Goal: Task Accomplishment & Management: Complete application form

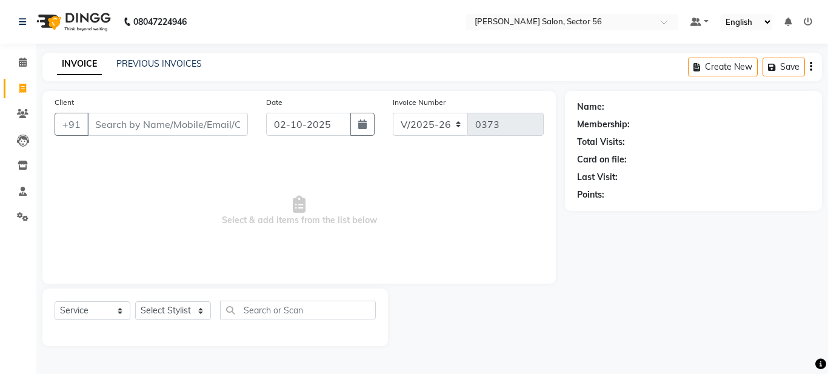
select select "9000"
select select "service"
click at [147, 64] on link "PREVIOUS INVOICES" at bounding box center [159, 63] width 86 height 11
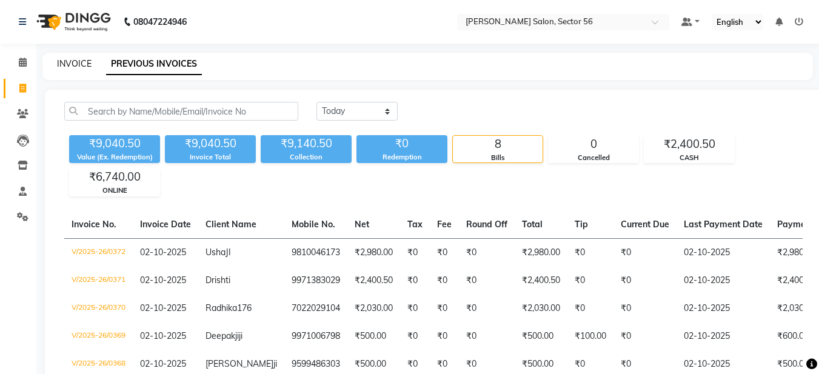
click at [71, 67] on link "INVOICE" at bounding box center [74, 63] width 35 height 11
select select "service"
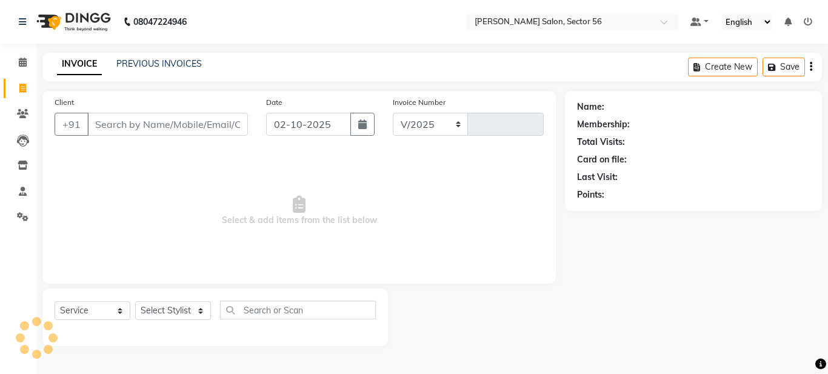
select select "9000"
type input "0373"
click at [103, 121] on input "Client" at bounding box center [167, 124] width 161 height 23
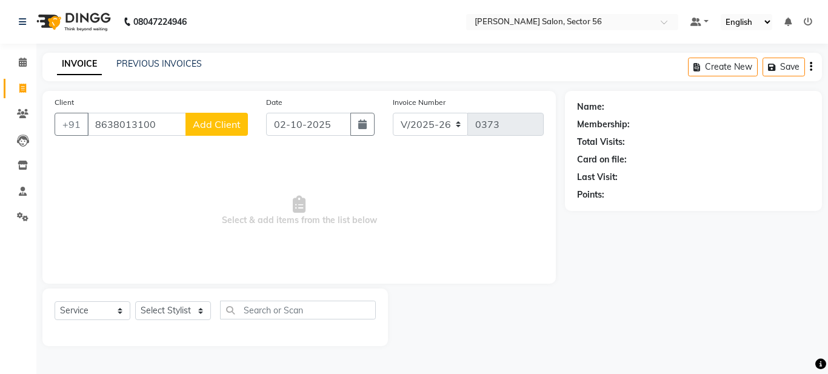
type input "8638013100"
click at [217, 128] on span "Add Client" at bounding box center [217, 124] width 48 height 12
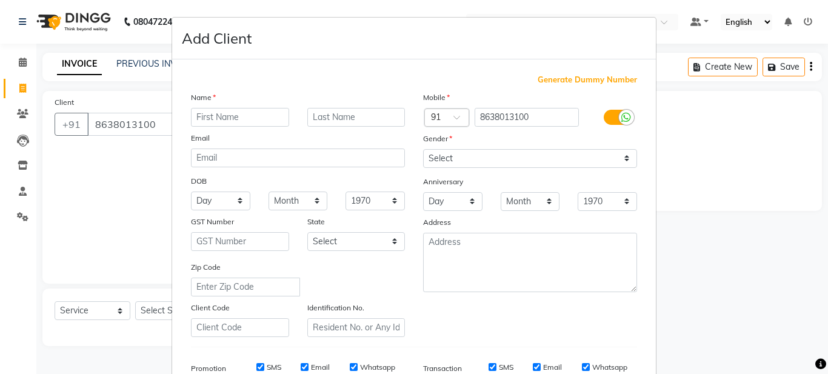
click at [206, 119] on input "text" at bounding box center [240, 117] width 98 height 19
click at [195, 116] on input "bhargavi" at bounding box center [240, 117] width 98 height 19
type input "[PERSON_NAME]"
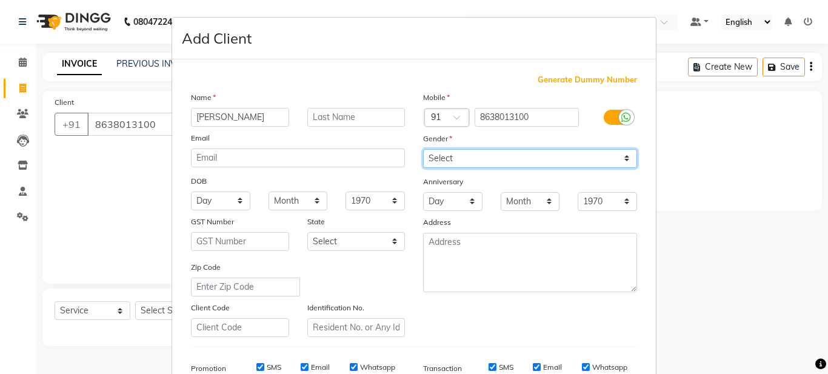
click at [516, 155] on select "Select Male Female Other Prefer Not To Say" at bounding box center [530, 158] width 214 height 19
select select "female"
click at [423, 149] on select "Select Male Female Other Prefer Not To Say" at bounding box center [530, 158] width 214 height 19
click at [504, 330] on div "Mobile Country Code × 91 8638013100 Gender Select Male Female Other Prefer Not …" at bounding box center [530, 214] width 232 height 246
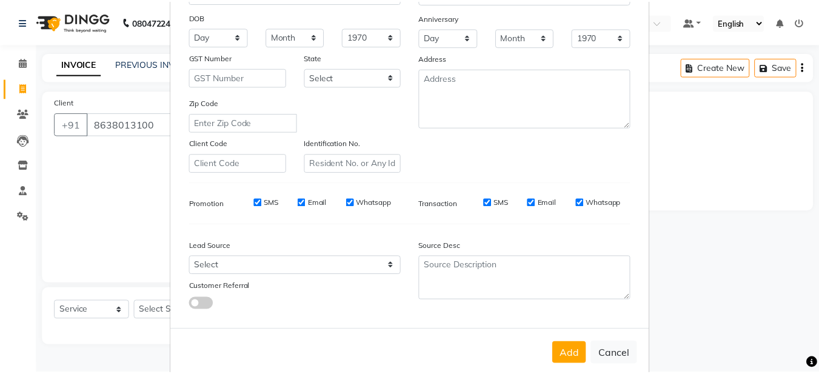
scroll to position [186, 0]
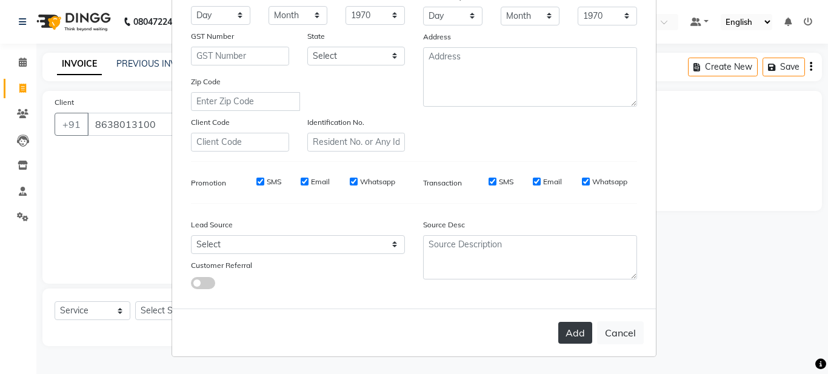
click at [583, 334] on button "Add" at bounding box center [576, 333] width 34 height 22
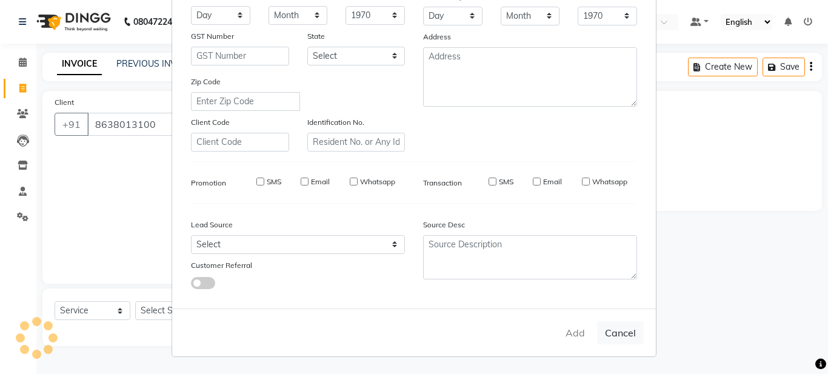
select select
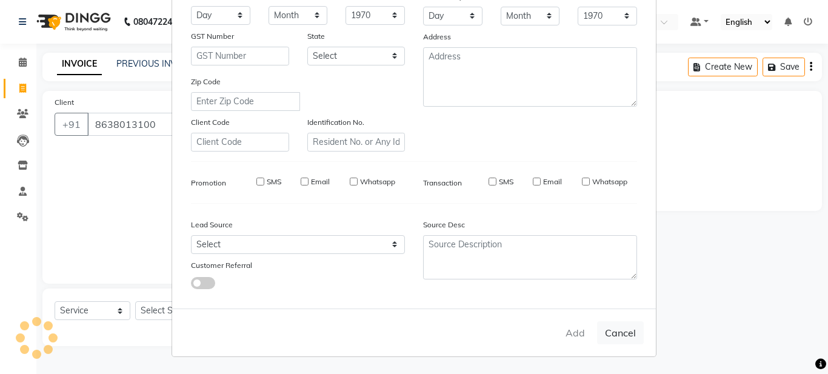
select select
checkbox input "false"
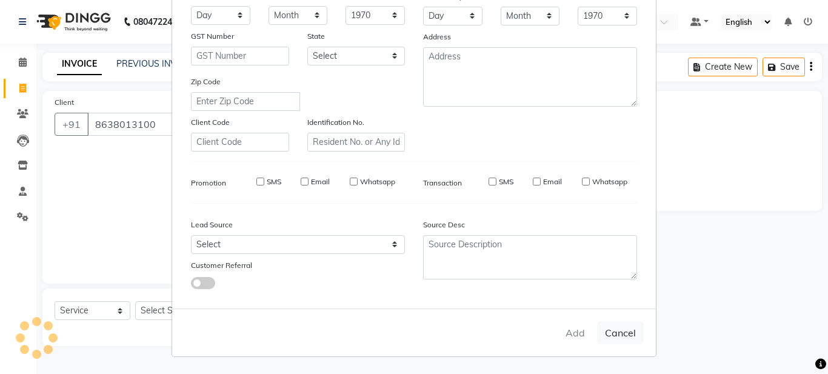
checkbox input "false"
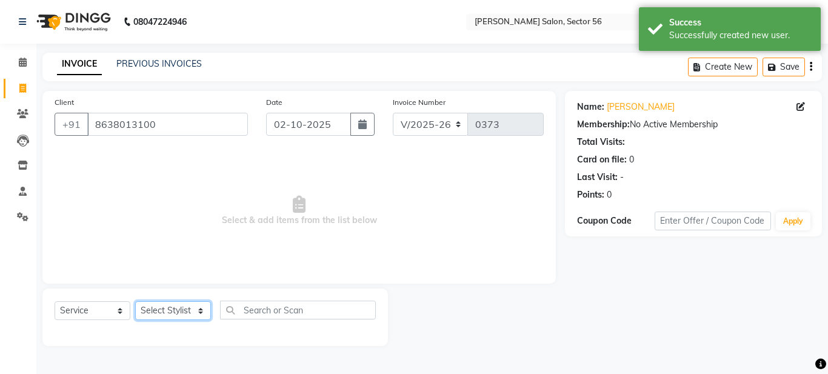
drag, startPoint x: 169, startPoint y: 312, endPoint x: 173, endPoint y: 304, distance: 8.1
click at [170, 308] on select "Select Stylist Aadil Husain Joy Jyoty Mangal Mohamad Gulzar Neelam Pradeep Rosh…" at bounding box center [173, 310] width 76 height 19
select select "91305"
click at [135, 301] on select "Select Stylist Aadil Husain Joy Jyoty Mangal Mohamad Gulzar Neelam Pradeep Rosh…" at bounding box center [173, 310] width 76 height 19
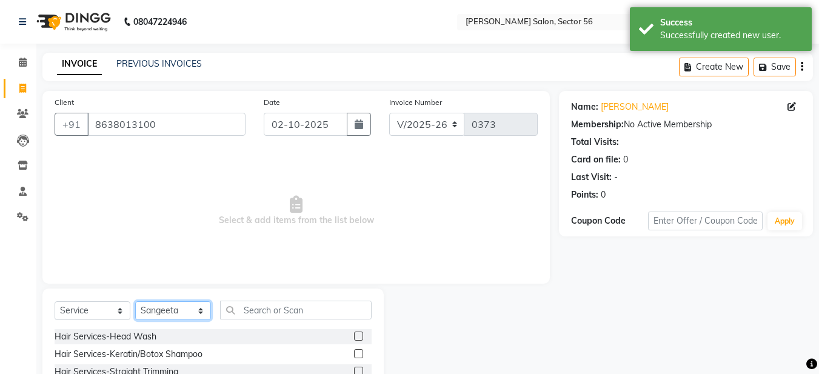
scroll to position [112, 0]
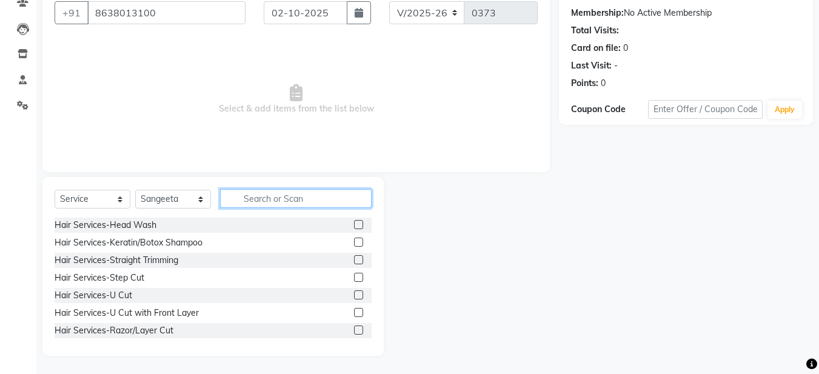
click at [246, 197] on input "text" at bounding box center [296, 198] width 152 height 19
click at [354, 244] on label at bounding box center [358, 242] width 9 height 9
click at [354, 244] on input "checkbox" at bounding box center [358, 243] width 8 height 8
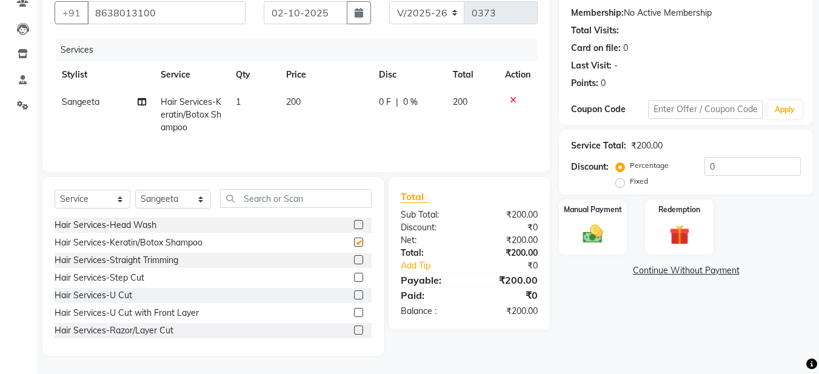
checkbox input "false"
click at [248, 195] on input "text" at bounding box center [296, 198] width 152 height 19
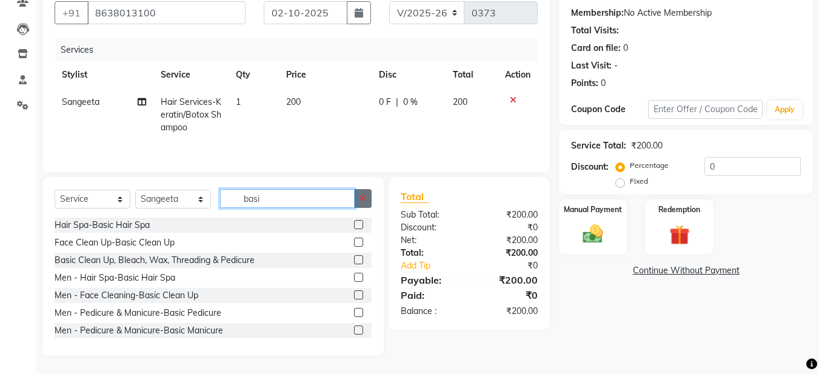
type input "basi"
click at [368, 203] on button "button" at bounding box center [363, 198] width 18 height 19
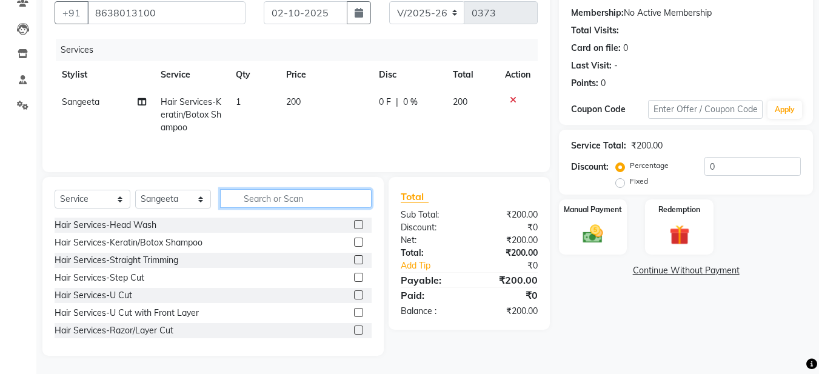
click at [244, 201] on input "text" at bounding box center [296, 198] width 152 height 19
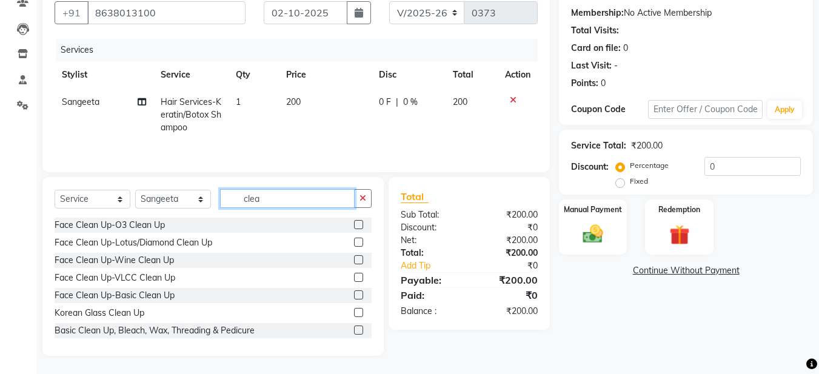
type input "clea"
click at [354, 295] on label at bounding box center [358, 295] width 9 height 9
click at [354, 295] on input "checkbox" at bounding box center [358, 296] width 8 height 8
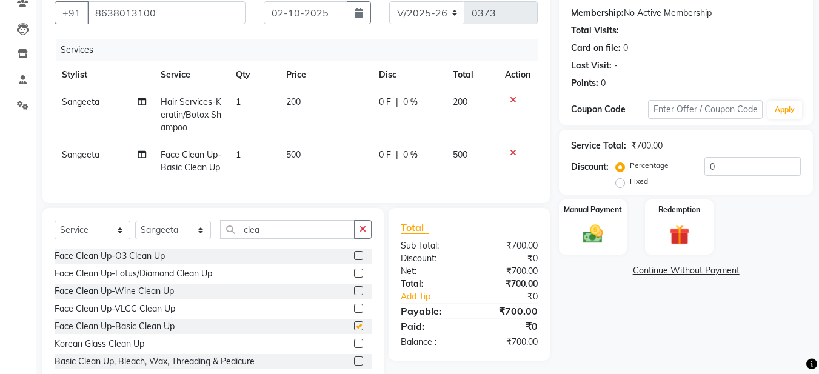
checkbox input "false"
drag, startPoint x: 361, startPoint y: 240, endPoint x: 348, endPoint y: 243, distance: 13.1
click at [358, 239] on button "button" at bounding box center [363, 229] width 18 height 19
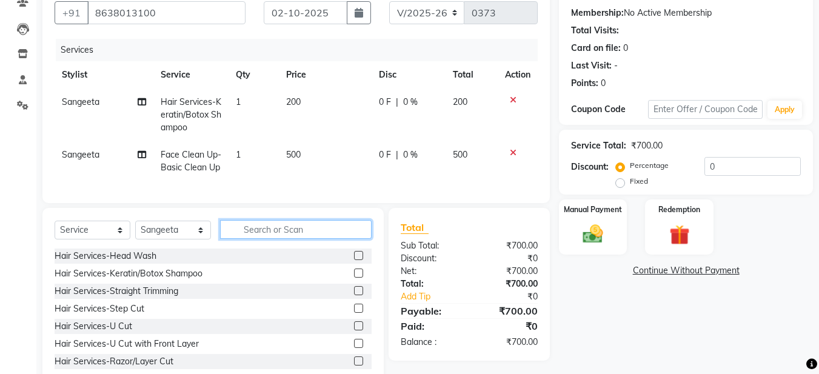
click at [233, 238] on input "text" at bounding box center [296, 229] width 152 height 19
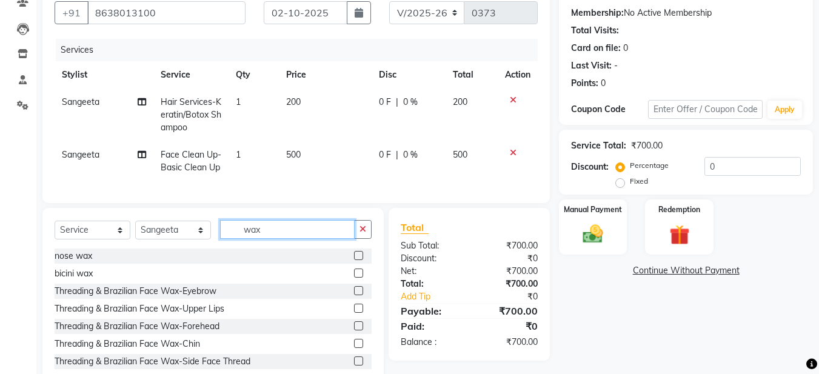
type input "wax"
click at [354, 295] on label at bounding box center [358, 290] width 9 height 9
click at [354, 295] on input "checkbox" at bounding box center [358, 291] width 8 height 8
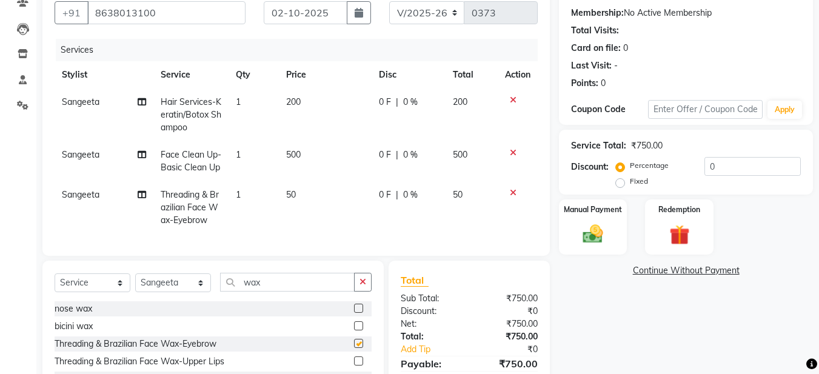
checkbox input "false"
click at [82, 104] on span "Sangeeta" at bounding box center [81, 101] width 38 height 11
select select "91305"
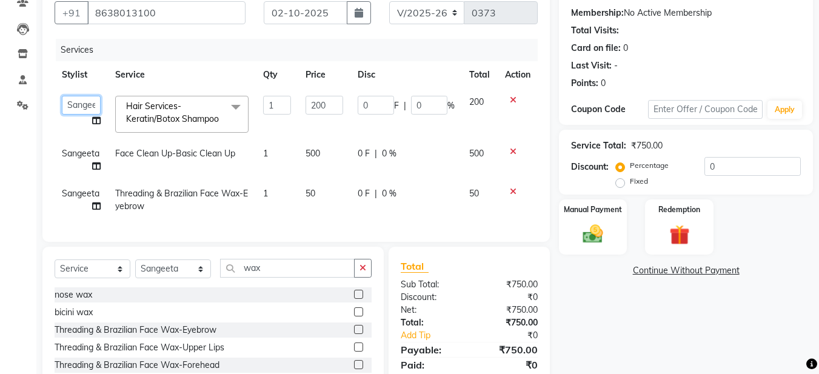
click at [89, 107] on select "Aadil Husain Joy Jyoty Mangal Mohamad Gulzar Neelam Pradeep Roshan Thapa Ruby 1…" at bounding box center [81, 105] width 39 height 19
select select "93435"
click at [96, 278] on select "Select Service Product Membership Package Voucher Prepaid Gift Card" at bounding box center [93, 269] width 76 height 19
click at [186, 278] on select "Select Stylist Aadil Husain Joy Jyoty Mangal Mohamad Gulzar Neelam Pradeep Rosh…" at bounding box center [173, 269] width 76 height 19
select select "93435"
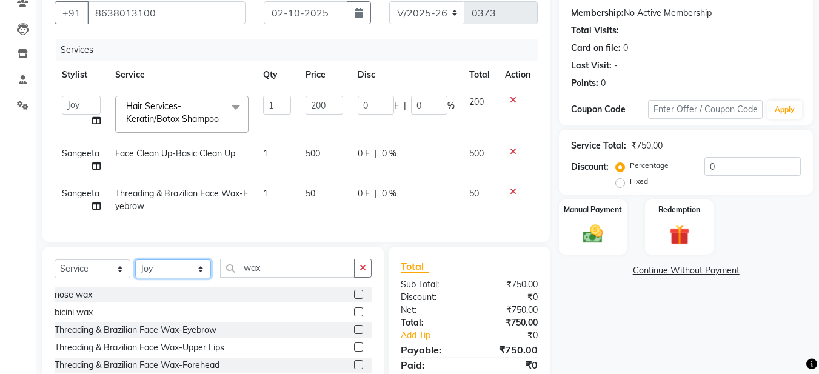
click at [135, 278] on select "Select Stylist Aadil Husain Joy Jyoty Mangal Mohamad Gulzar Neelam Pradeep Rosh…" at bounding box center [173, 269] width 76 height 19
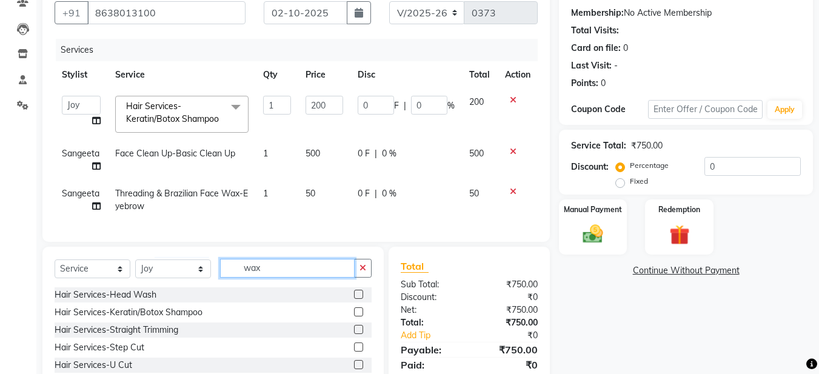
click at [246, 278] on input "wax" at bounding box center [287, 268] width 135 height 19
drag, startPoint x: 369, startPoint y: 290, endPoint x: 305, endPoint y: 291, distance: 64.3
click at [364, 278] on button "button" at bounding box center [363, 268] width 18 height 19
click at [294, 278] on input "text" at bounding box center [296, 268] width 152 height 19
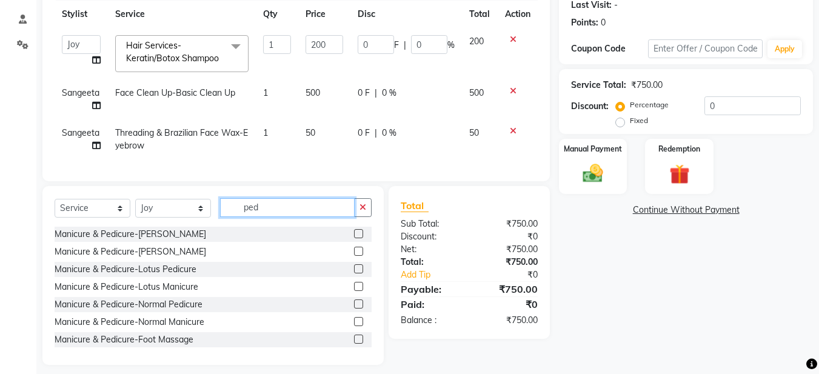
type input "ped"
click at [355, 312] on div at bounding box center [363, 304] width 18 height 15
click at [354, 312] on div at bounding box center [363, 304] width 18 height 15
drag, startPoint x: 351, startPoint y: 328, endPoint x: 357, endPoint y: 324, distance: 7.9
click at [357, 312] on div at bounding box center [363, 304] width 18 height 15
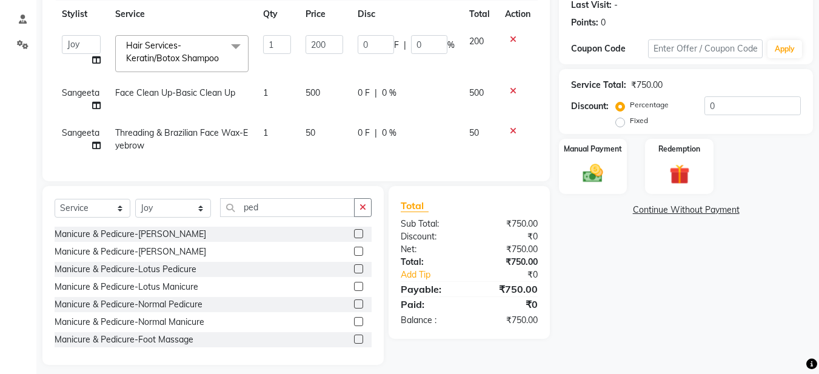
click at [354, 309] on label at bounding box center [358, 304] width 9 height 9
click at [354, 309] on input "checkbox" at bounding box center [358, 305] width 8 height 8
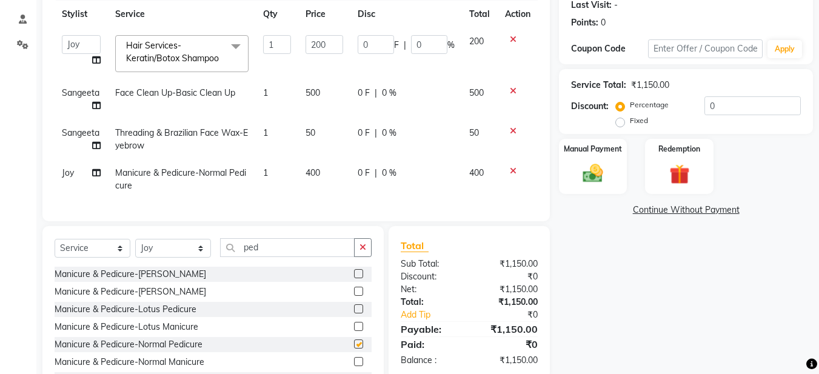
checkbox input "false"
click at [379, 272] on div "Select Service Product Membership Package Voucher Prepaid Gift Card Select Styl…" at bounding box center [212, 315] width 341 height 179
drag, startPoint x: 367, startPoint y: 270, endPoint x: 255, endPoint y: 258, distance: 112.3
click at [366, 257] on button "button" at bounding box center [363, 247] width 18 height 19
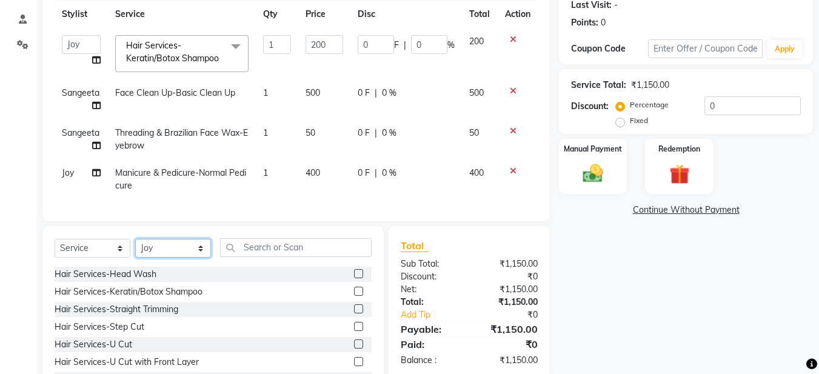
click at [175, 258] on select "Select Stylist Aadil Husain Joy Jyoty Mangal Mohamad Gulzar Neelam Pradeep Rosh…" at bounding box center [173, 248] width 76 height 19
select select "91308"
click at [135, 258] on select "Select Stylist Aadil Husain Joy Jyoty Mangal Mohamad Gulzar Neelam Pradeep Rosh…" at bounding box center [173, 248] width 76 height 19
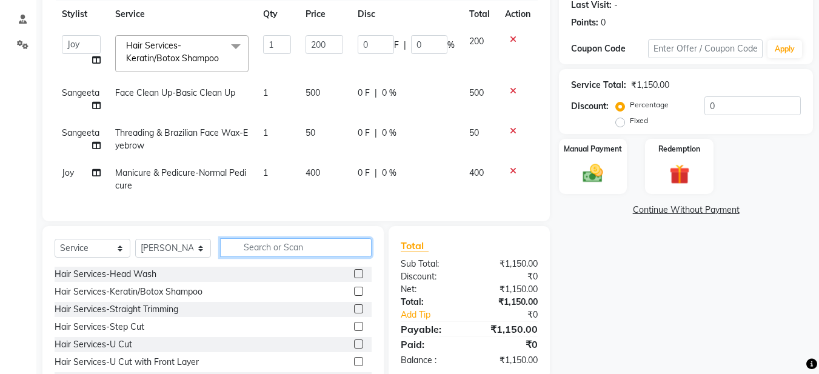
click at [258, 257] on input "text" at bounding box center [296, 247] width 152 height 19
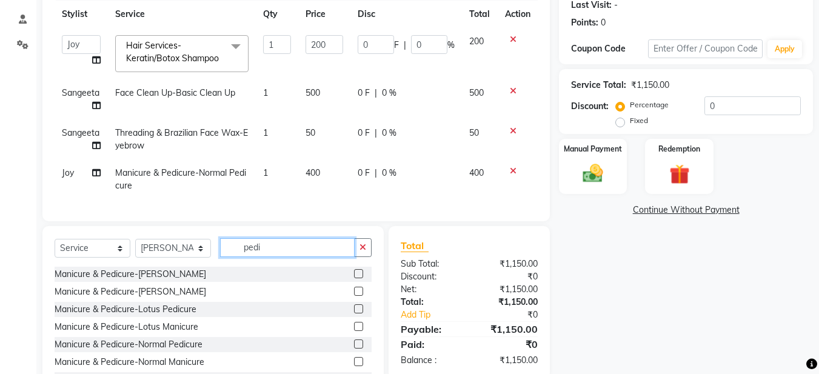
type input "pedi"
click at [354, 349] on label at bounding box center [358, 344] width 9 height 9
click at [354, 349] on input "checkbox" at bounding box center [358, 345] width 8 height 8
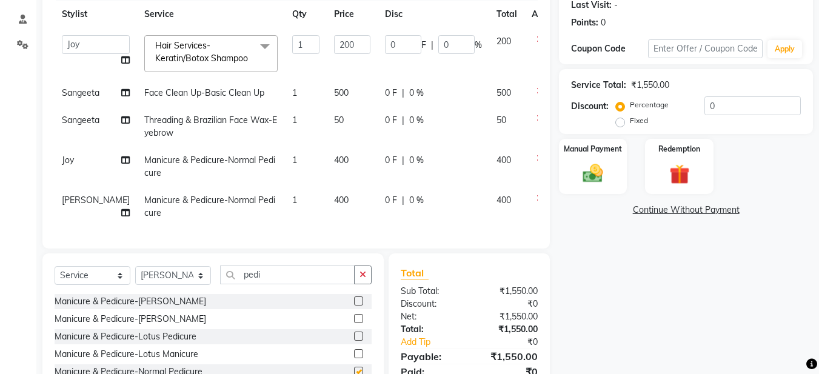
checkbox input "false"
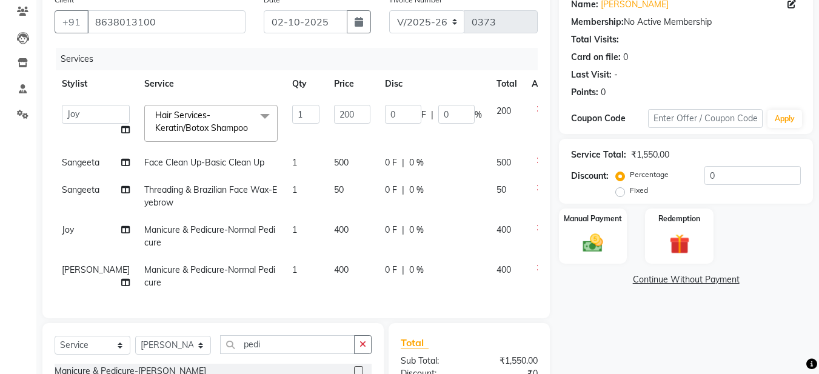
scroll to position [0, 0]
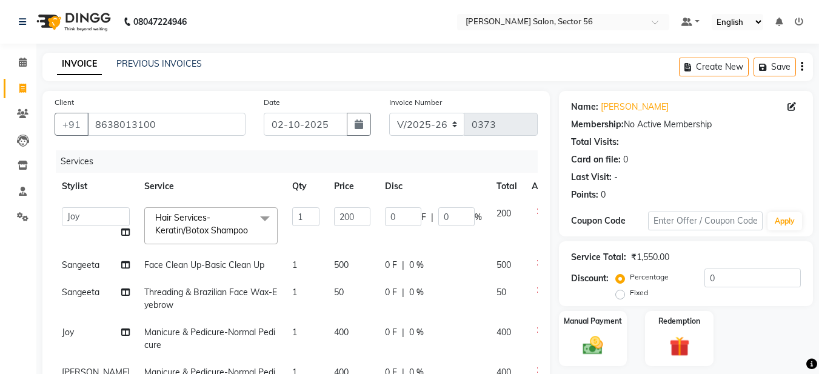
click at [328, 249] on td "200" at bounding box center [352, 226] width 51 height 52
click at [546, 241] on div "Client +91 8638013100 Date 02-10-2025 Invoice Number V/2025 V/2025-26 0373 Serv…" at bounding box center [296, 256] width 508 height 330
click at [525, 233] on td at bounding box center [545, 226] width 40 height 52
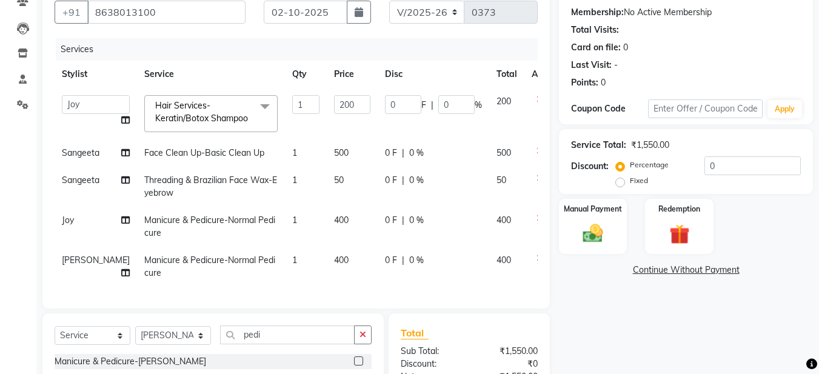
scroll to position [121, 0]
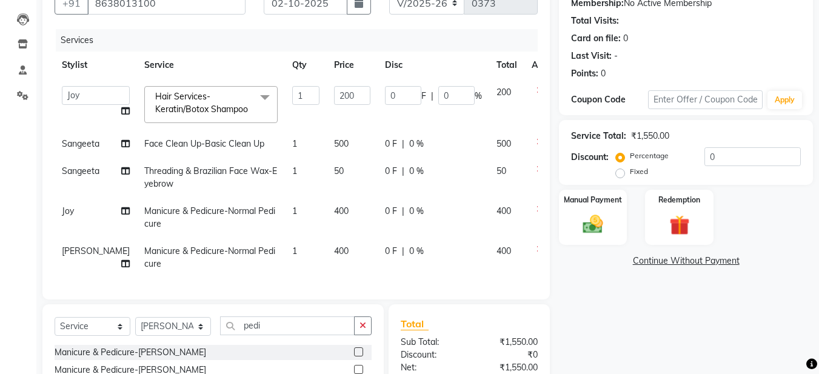
click at [489, 118] on td "200" at bounding box center [506, 105] width 35 height 52
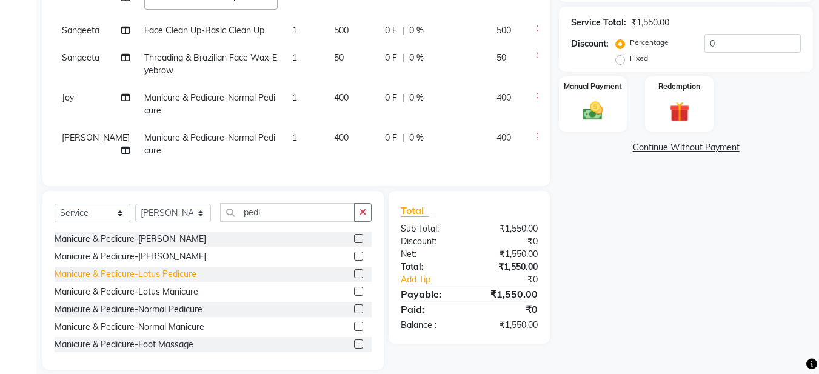
scroll to position [283, 0]
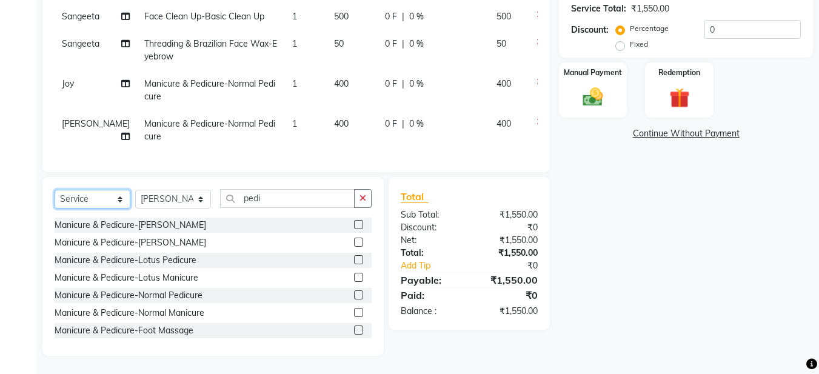
click at [114, 198] on select "Select Service Product Membership Package Voucher Prepaid Gift Card" at bounding box center [93, 199] width 76 height 19
click at [173, 200] on select "Select Stylist Aadil Husain Joy Jyoty Mangal Mohamad Gulzar Neelam Pradeep Rosh…" at bounding box center [173, 199] width 76 height 19
click at [108, 192] on select "Select Service Product Membership Package Voucher Prepaid Gift Card" at bounding box center [93, 199] width 76 height 19
click at [181, 195] on select "Select Stylist Aadil Husain Joy Jyoty Mangal Mohamad Gulzar Neelam Pradeep Rosh…" at bounding box center [173, 199] width 76 height 19
select select "91977"
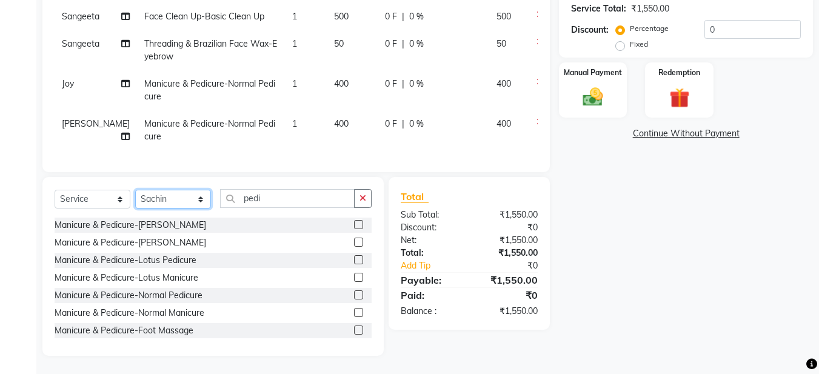
click at [135, 190] on select "Select Stylist Aadil Husain Joy Jyoty Mangal Mohamad Gulzar Neelam Pradeep Rosh…" at bounding box center [173, 199] width 76 height 19
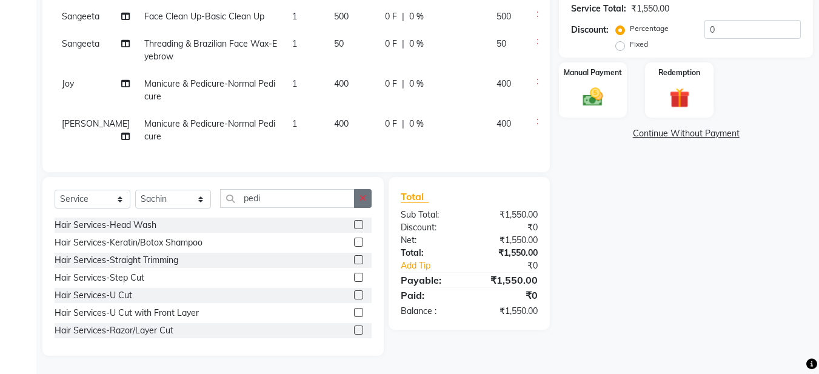
click at [364, 201] on icon "button" at bounding box center [363, 198] width 7 height 8
click at [245, 198] on input "text" at bounding box center [296, 198] width 152 height 19
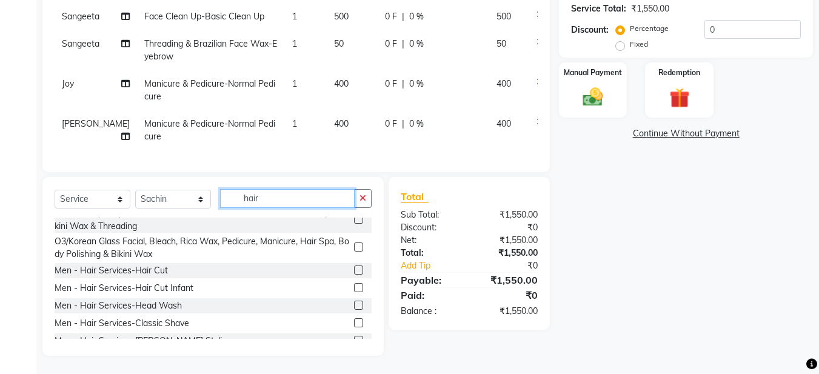
scroll to position [728, 0]
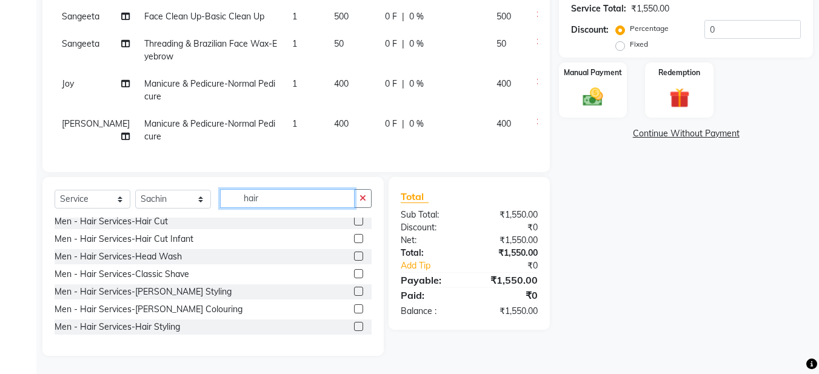
type input "hair"
click at [354, 222] on label at bounding box center [358, 221] width 9 height 9
click at [354, 222] on input "checkbox" at bounding box center [358, 222] width 8 height 8
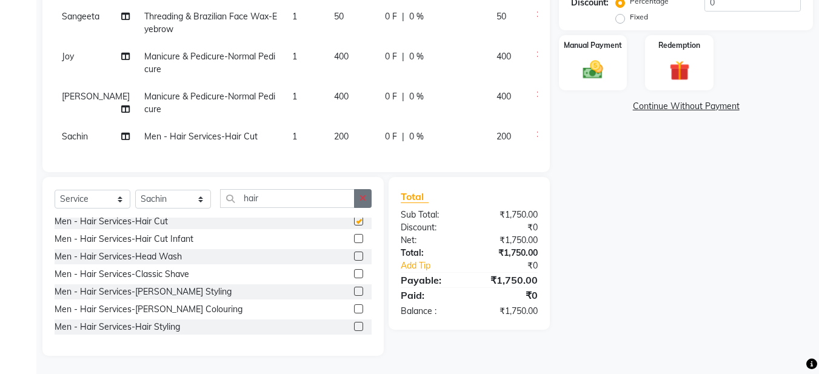
checkbox input "false"
click at [366, 208] on button "button" at bounding box center [363, 198] width 18 height 19
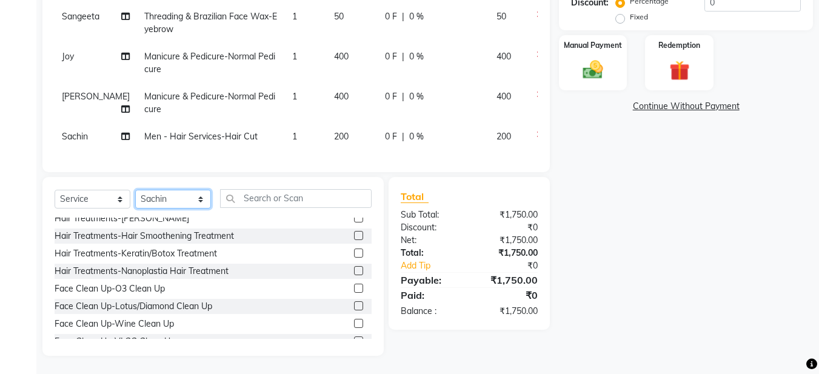
click at [183, 204] on select "Select Stylist Aadil Husain Joy Jyoty Mangal Mohamad Gulzar Neelam Pradeep Rosh…" at bounding box center [173, 199] width 76 height 19
select select "91304"
click at [135, 200] on select "Select Stylist Aadil Husain Joy Jyoty Mangal Mohamad Gulzar Neelam Pradeep Rosh…" at bounding box center [173, 199] width 76 height 19
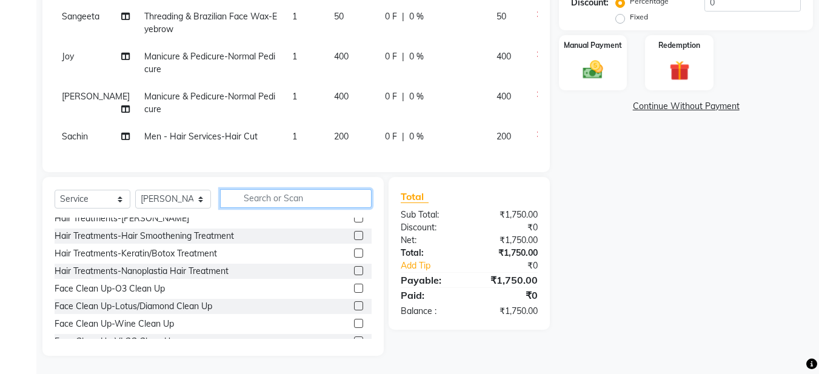
click at [260, 208] on input "text" at bounding box center [296, 198] width 152 height 19
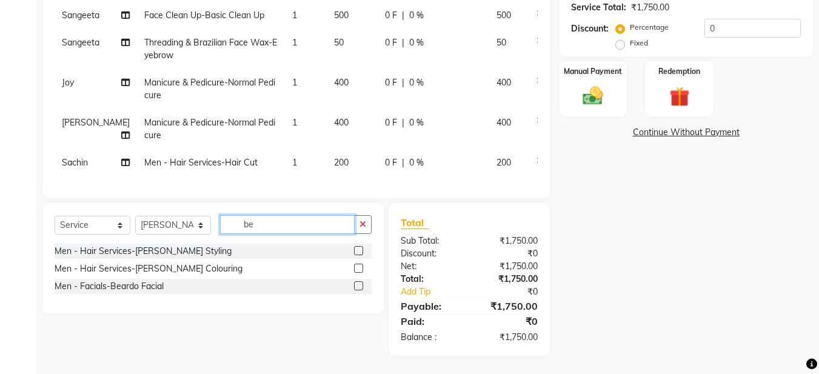
scroll to position [267, 0]
type input "beard"
click at [359, 249] on label at bounding box center [358, 250] width 9 height 9
click at [359, 249] on input "checkbox" at bounding box center [358, 251] width 8 height 8
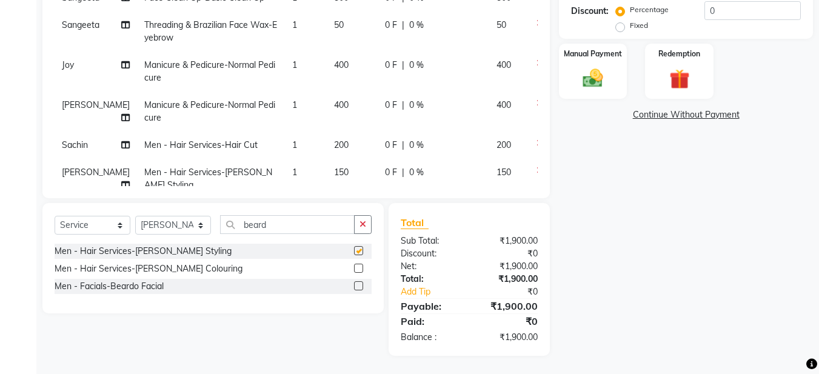
checkbox input "false"
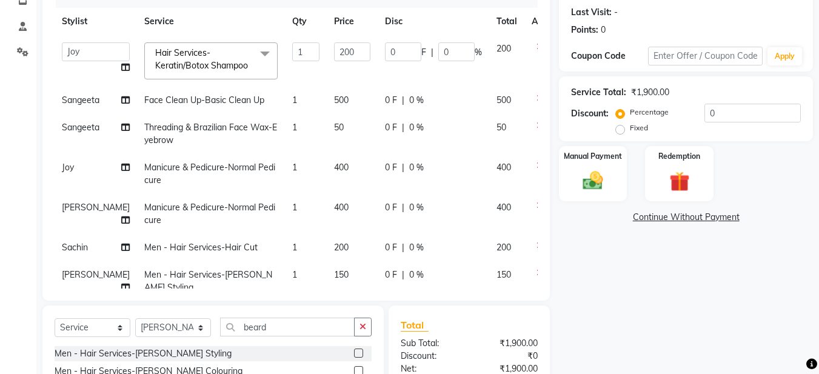
scroll to position [86, 0]
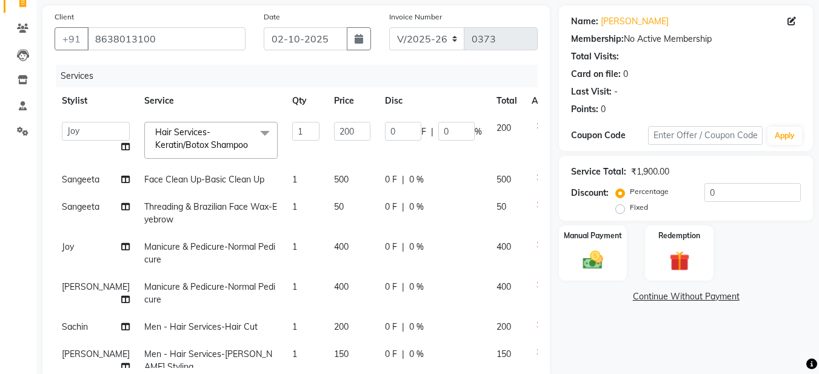
click at [537, 127] on icon at bounding box center [540, 126] width 7 height 8
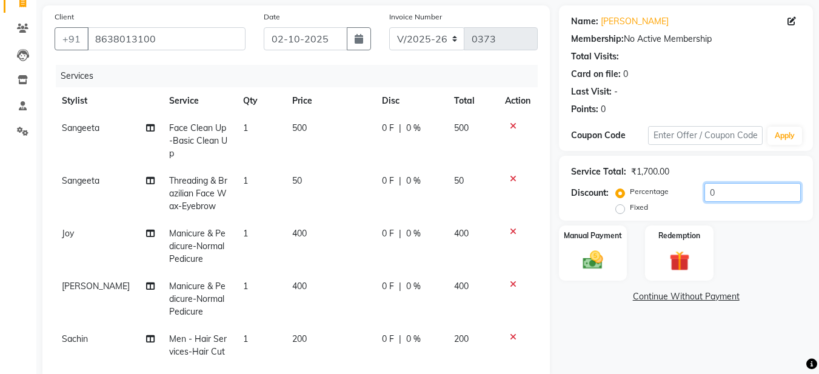
click at [716, 186] on div "Service Total: ₹1,700.00 Discount: Percentage Fixed 0" at bounding box center [686, 188] width 230 height 55
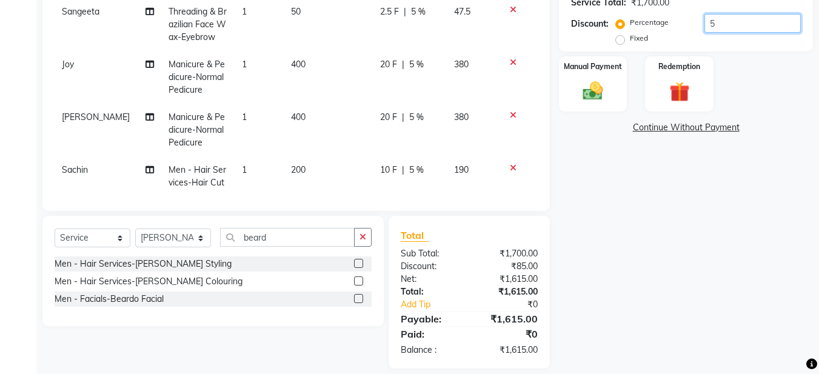
scroll to position [267, 0]
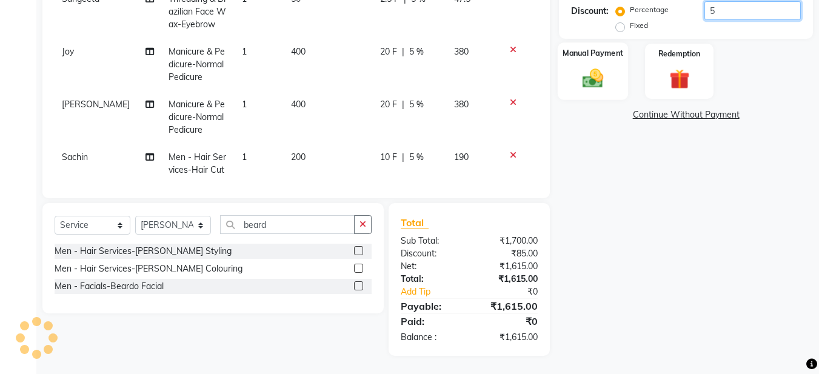
type input "5"
click at [588, 89] on img at bounding box center [593, 78] width 34 height 24
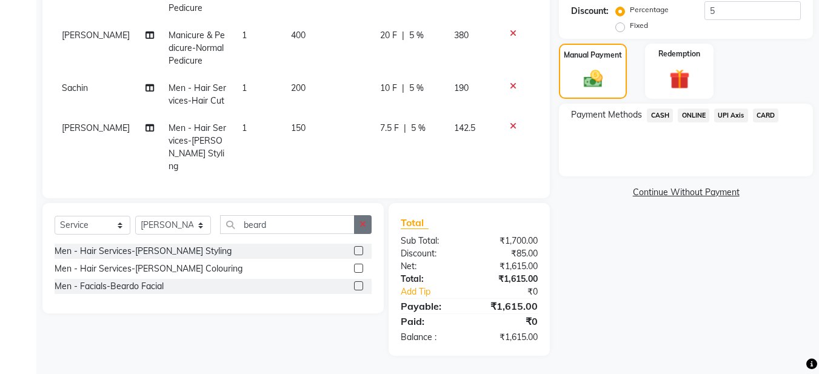
click at [363, 218] on button "button" at bounding box center [363, 224] width 18 height 19
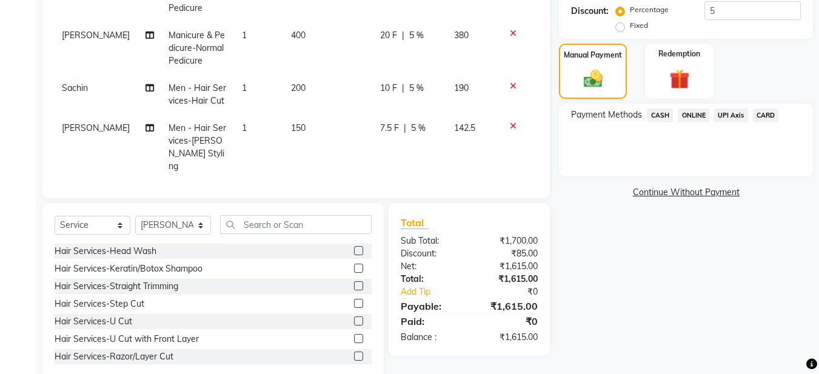
click at [354, 269] on label at bounding box center [358, 268] width 9 height 9
click at [354, 269] on input "checkbox" at bounding box center [358, 269] width 8 height 8
checkbox input "false"
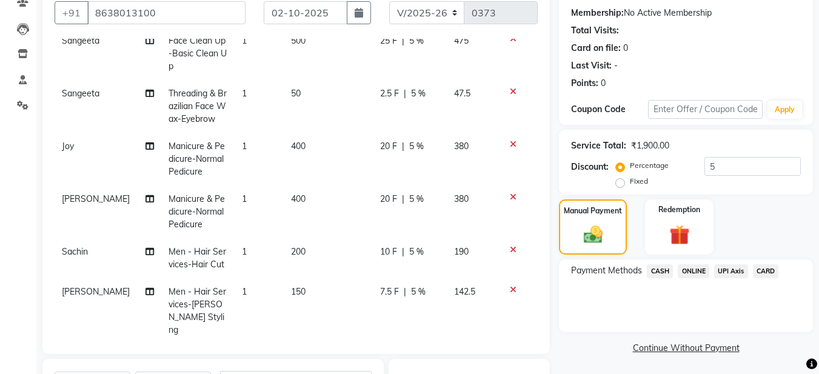
scroll to position [122, 0]
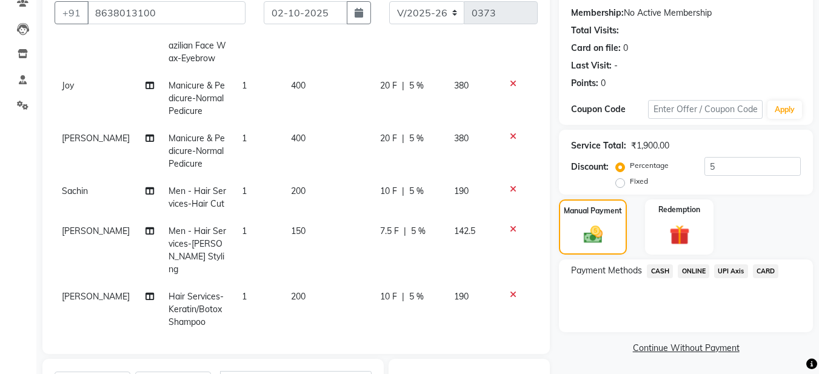
click at [73, 291] on span "[PERSON_NAME]" at bounding box center [96, 296] width 68 height 11
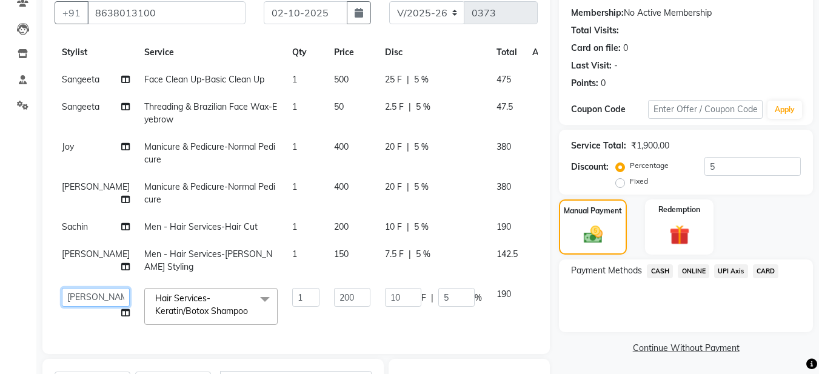
click at [82, 288] on select "Aadil Husain Joy Jyoty Mangal Mohamad Gulzar Neelam Pradeep Roshan Thapa Ruby 1…" at bounding box center [96, 297] width 68 height 19
select select "93435"
click at [285, 315] on td "1" at bounding box center [306, 307] width 42 height 52
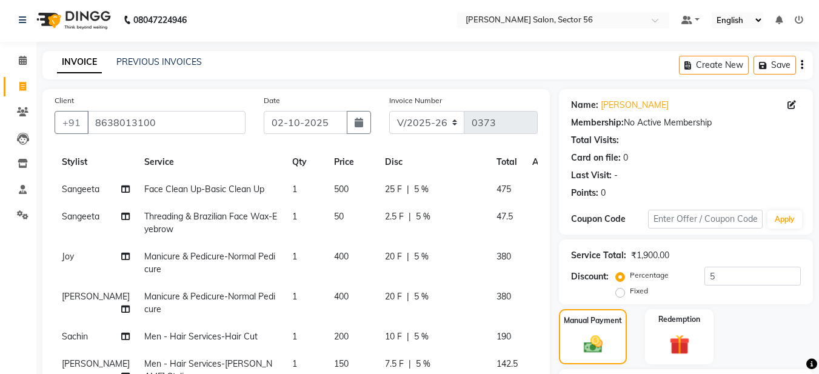
scroll to position [0, 0]
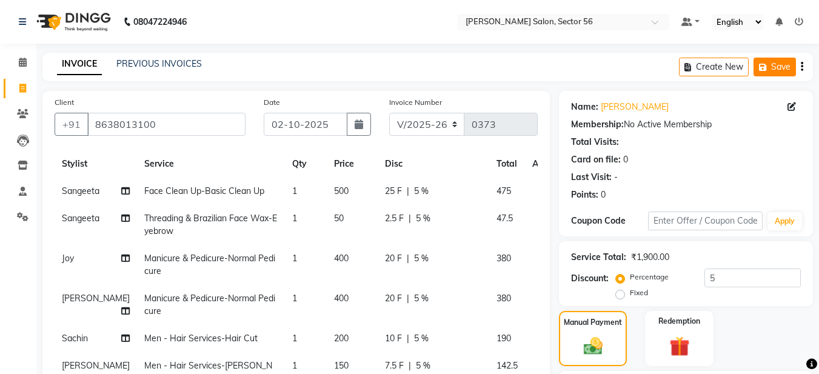
click at [774, 61] on button "Save" at bounding box center [775, 67] width 42 height 19
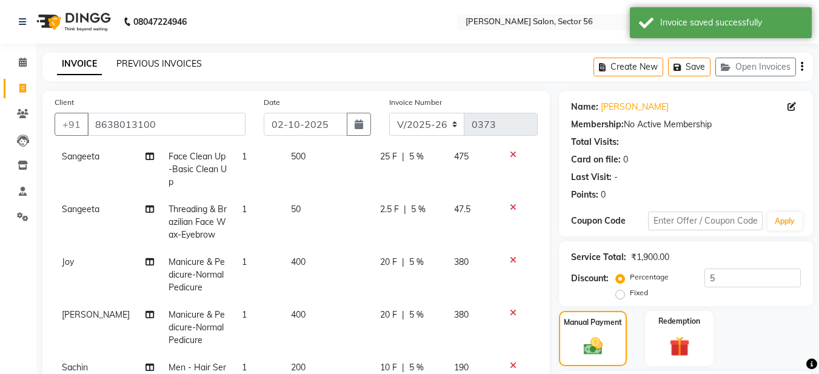
click at [133, 64] on link "PREVIOUS INVOICES" at bounding box center [159, 63] width 86 height 11
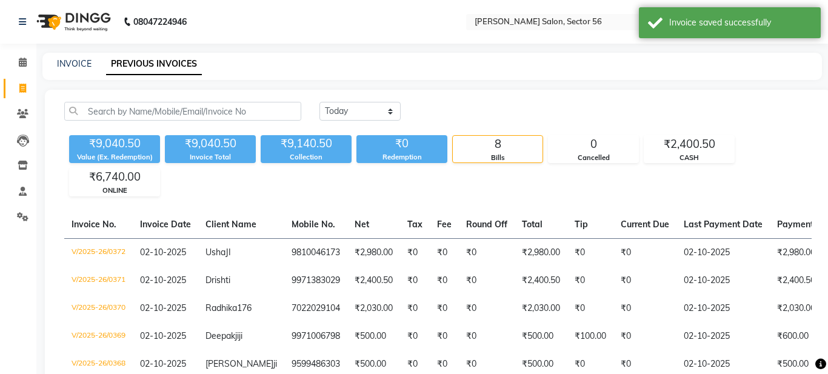
click at [92, 62] on div "INVOICE PREVIOUS INVOICES" at bounding box center [424, 64] width 765 height 13
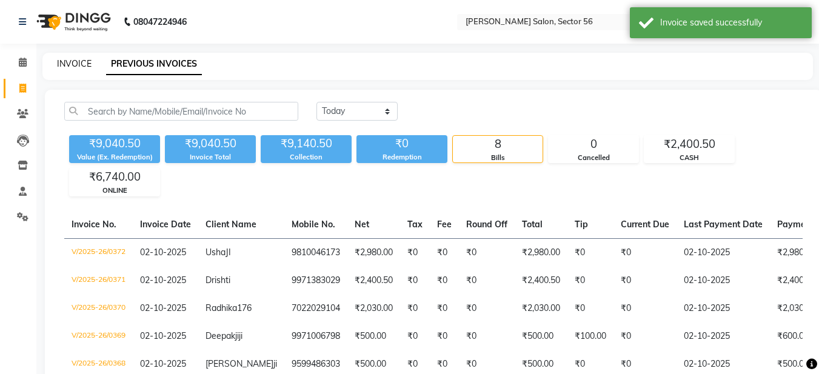
click at [70, 64] on link "INVOICE" at bounding box center [74, 63] width 35 height 11
select select "service"
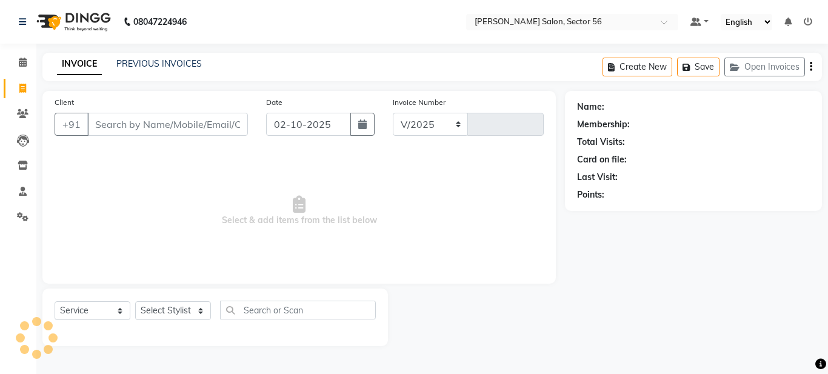
select select "9000"
type input "0373"
click at [328, 169] on span "Select & add items from the list below" at bounding box center [299, 210] width 489 height 121
click at [184, 65] on link "PREVIOUS INVOICES" at bounding box center [159, 63] width 86 height 11
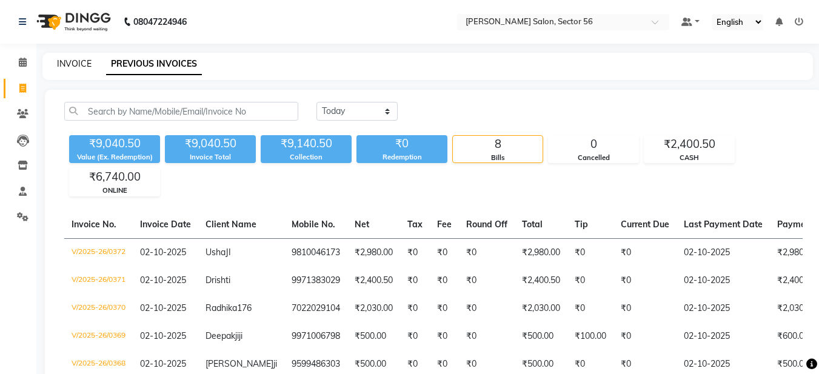
click at [73, 68] on link "INVOICE" at bounding box center [74, 63] width 35 height 11
select select "service"
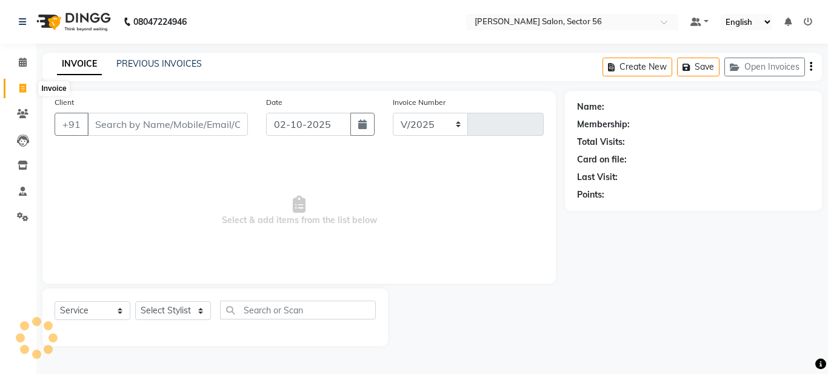
select select "9000"
type input "0373"
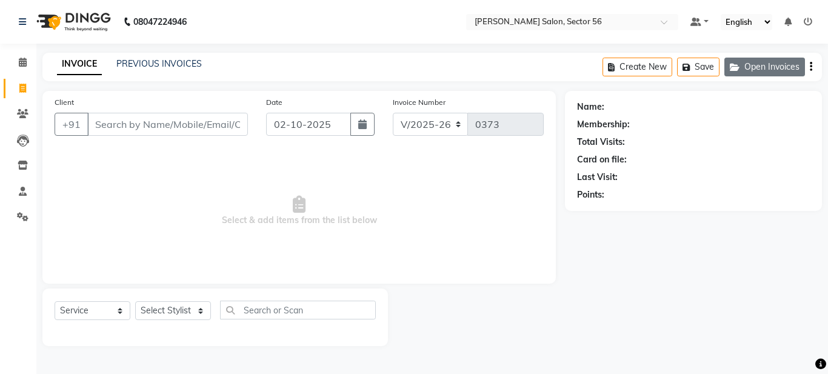
click at [764, 64] on button "Open Invoices" at bounding box center [765, 67] width 81 height 19
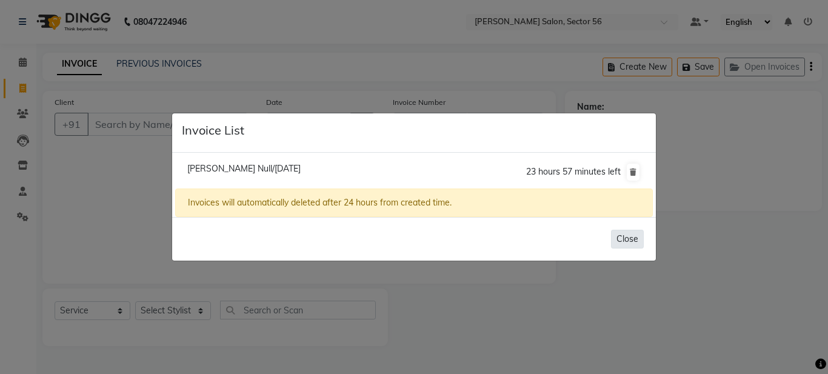
click at [628, 239] on button "Close" at bounding box center [627, 239] width 33 height 19
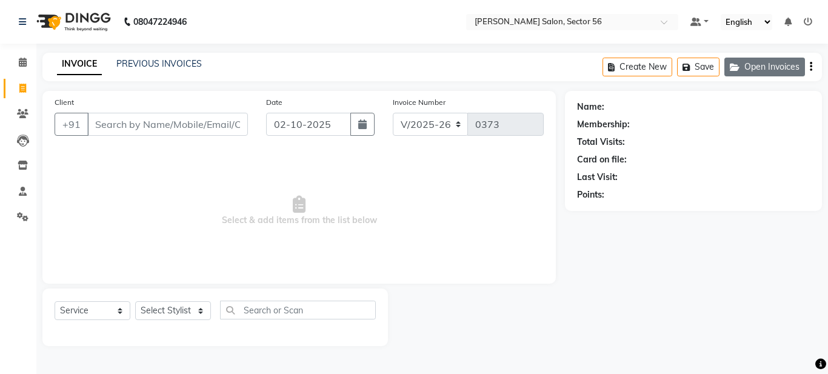
click at [749, 62] on button "Open Invoices" at bounding box center [765, 67] width 81 height 19
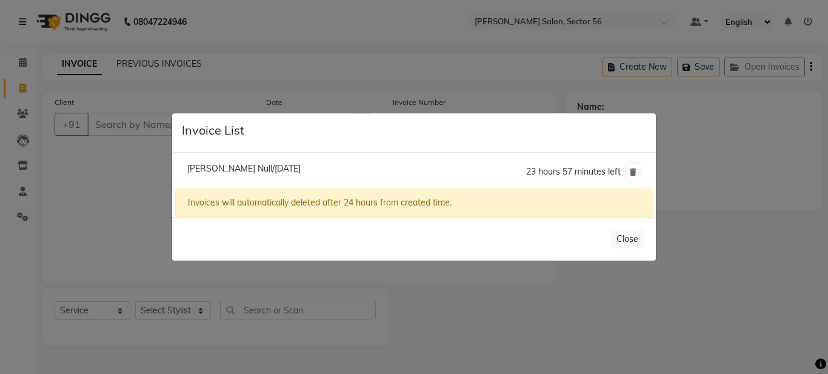
click at [307, 160] on li "Bhargavi Null/02 October 2025 23 hours 57 minutes left" at bounding box center [414, 172] width 478 height 34
click at [300, 166] on span "Bhargavi Null/02 October 2025" at bounding box center [243, 168] width 113 height 11
type input "8638013100"
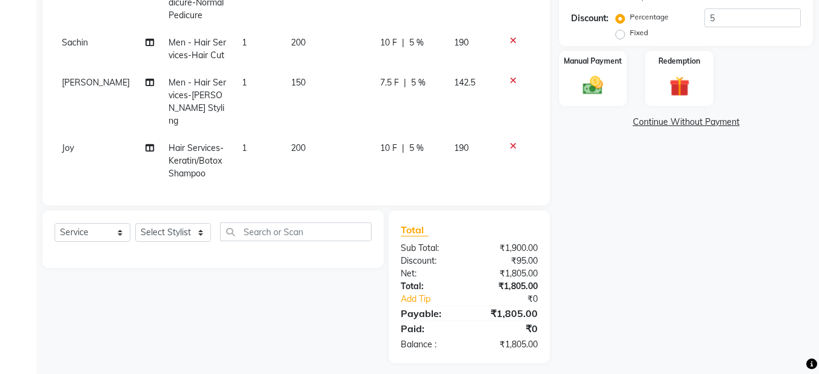
scroll to position [267, 0]
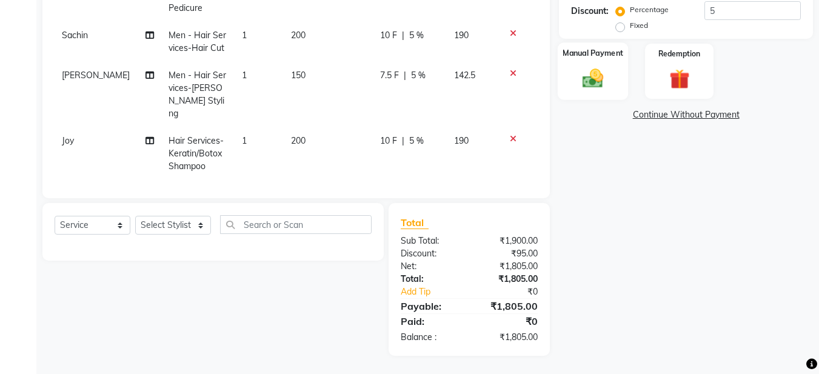
click at [597, 89] on img at bounding box center [593, 78] width 34 height 24
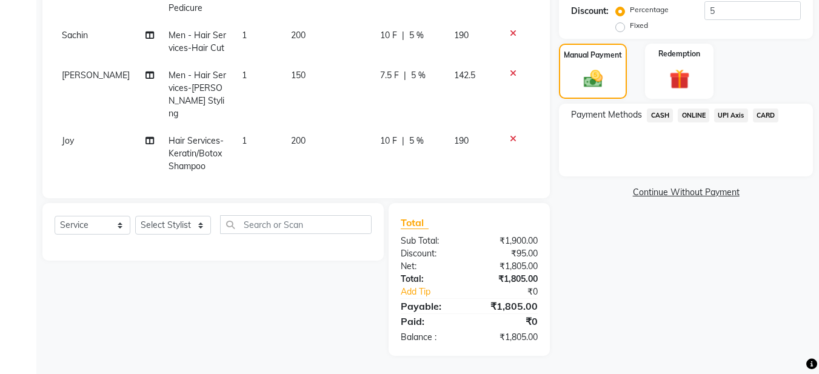
click at [698, 113] on span "ONLINE" at bounding box center [694, 116] width 32 height 14
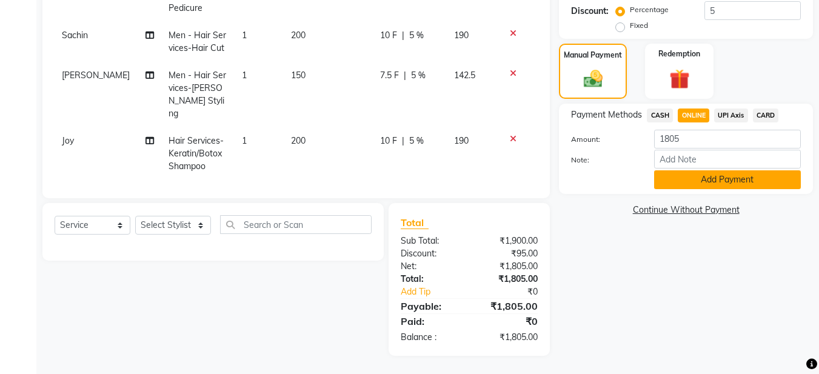
click at [676, 178] on button "Add Payment" at bounding box center [727, 179] width 147 height 19
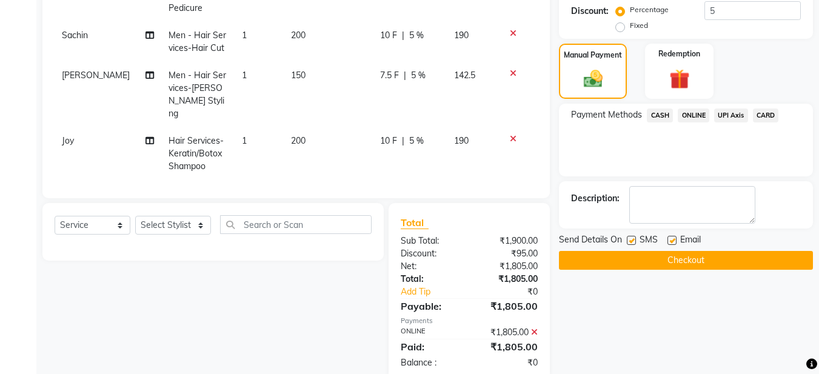
click at [670, 240] on label at bounding box center [672, 240] width 9 height 9
click at [670, 240] on input "checkbox" at bounding box center [672, 241] width 8 height 8
checkbox input "false"
click at [628, 258] on button "Checkout" at bounding box center [686, 260] width 254 height 19
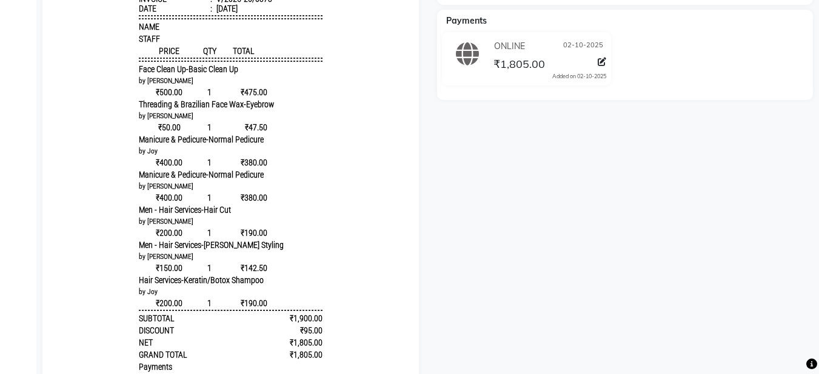
scroll to position [182, 0]
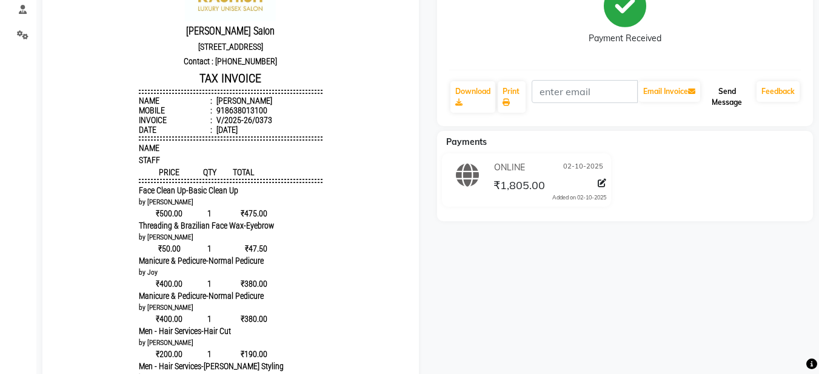
click at [730, 87] on button "Send Message" at bounding box center [727, 97] width 49 height 32
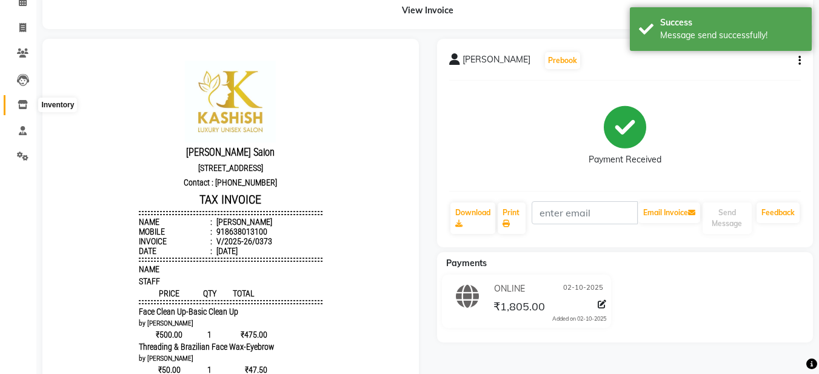
scroll to position [0, 0]
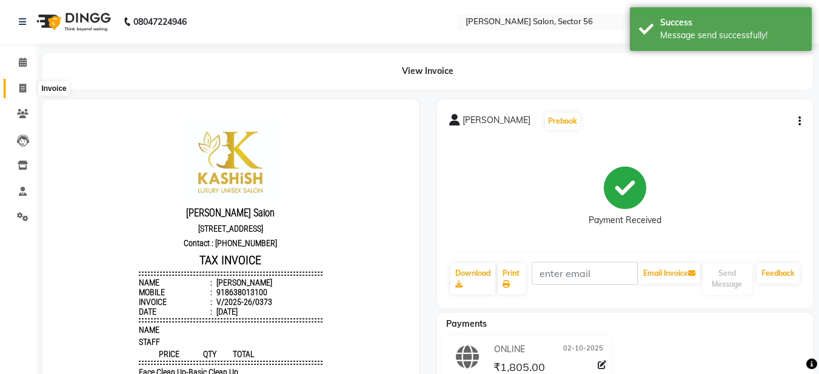
click at [20, 86] on icon at bounding box center [22, 88] width 7 height 9
select select "service"
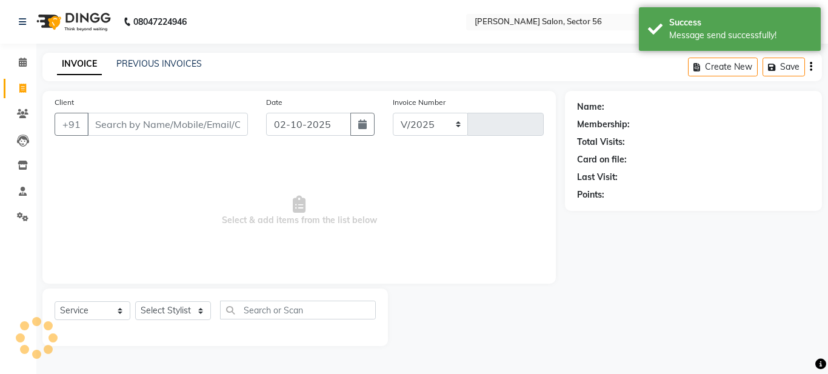
select select "9000"
type input "0374"
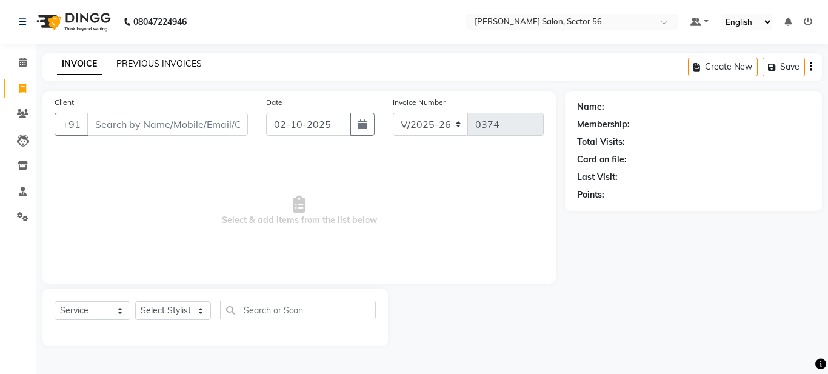
click at [146, 69] on link "PREVIOUS INVOICES" at bounding box center [159, 63] width 86 height 11
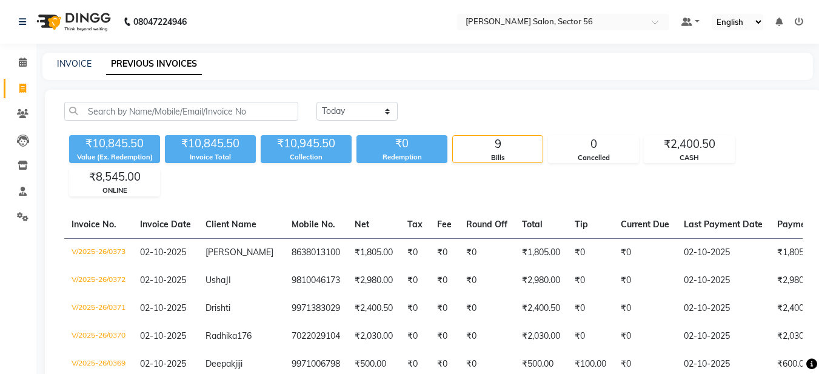
click at [60, 69] on div "INVOICE" at bounding box center [74, 64] width 35 height 13
click at [65, 61] on link "INVOICE" at bounding box center [74, 63] width 35 height 11
select select "service"
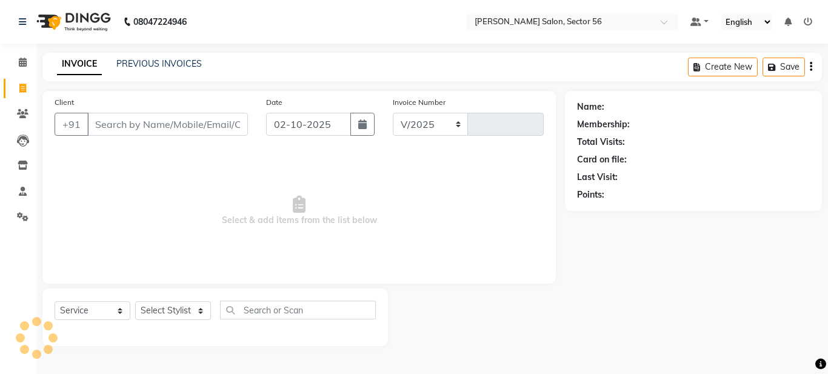
select select "9000"
type input "0374"
click at [156, 66] on link "PREVIOUS INVOICES" at bounding box center [159, 63] width 86 height 11
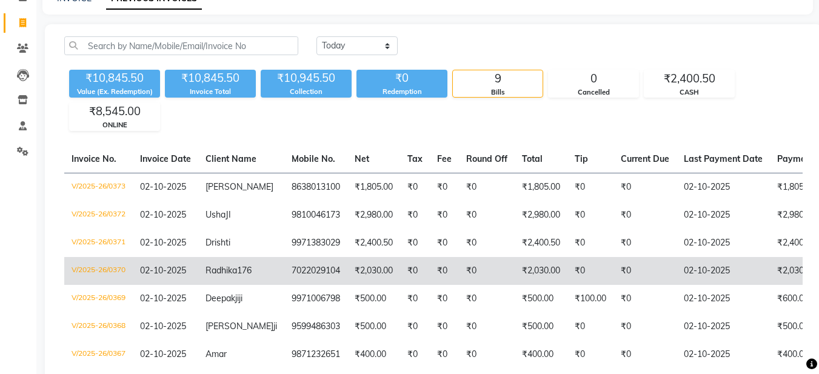
scroll to position [70, 0]
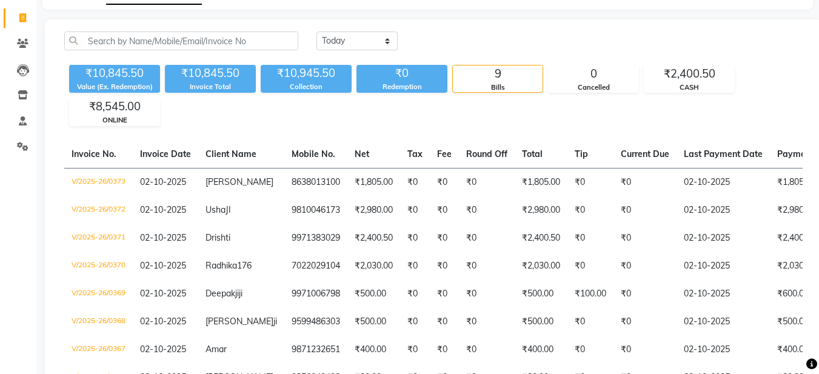
click at [482, 19] on div "Today Yesterday Custom Range ₹10,845.50 Value (Ex. Redemption) ₹10,845.50 Invoi…" at bounding box center [434, 243] width 778 height 448
click at [21, 5] on li "Invoice" at bounding box center [18, 18] width 36 height 26
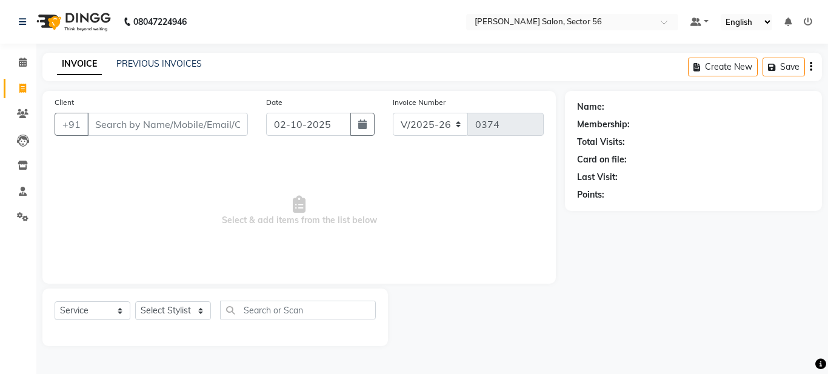
select select "9000"
select select "service"
type input "9599619328"
click at [213, 121] on span "Add Client" at bounding box center [217, 124] width 48 height 12
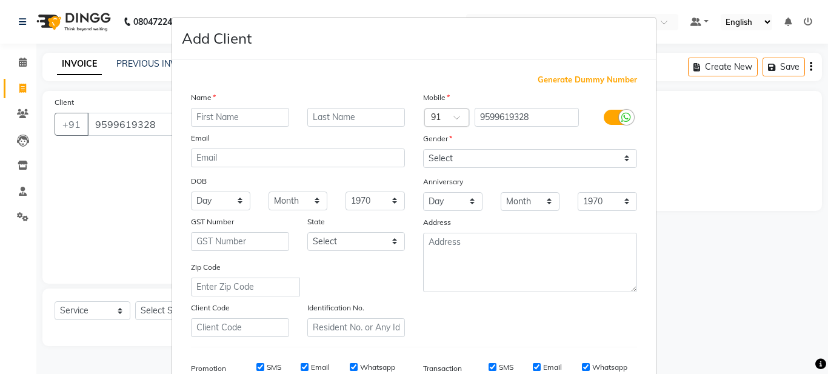
click at [218, 119] on input "text" at bounding box center [240, 117] width 98 height 19
type input "subhans"
click at [331, 119] on input "text" at bounding box center [356, 117] width 98 height 19
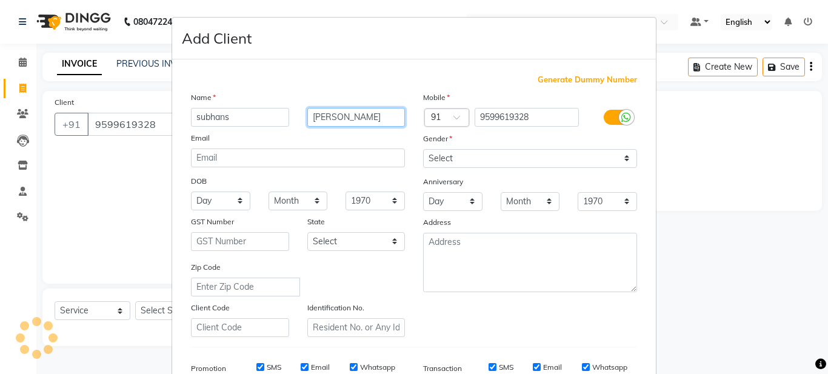
type input "[PERSON_NAME]"
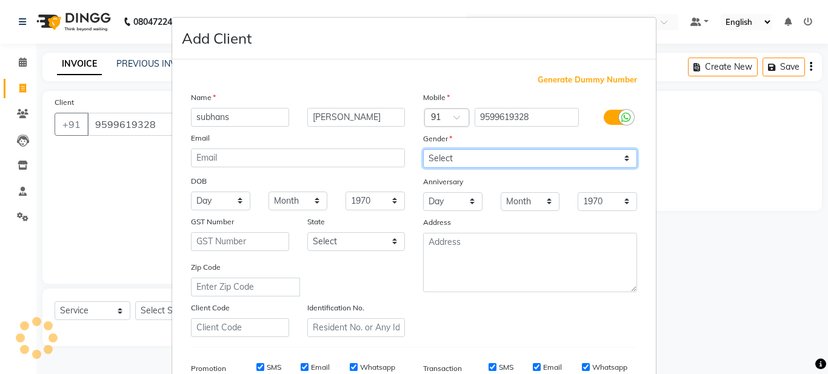
click at [610, 156] on select "Select Male Female Other Prefer Not To Say" at bounding box center [530, 158] width 214 height 19
select select "male"
click at [423, 149] on select "Select Male Female Other Prefer Not To Say" at bounding box center [530, 158] width 214 height 19
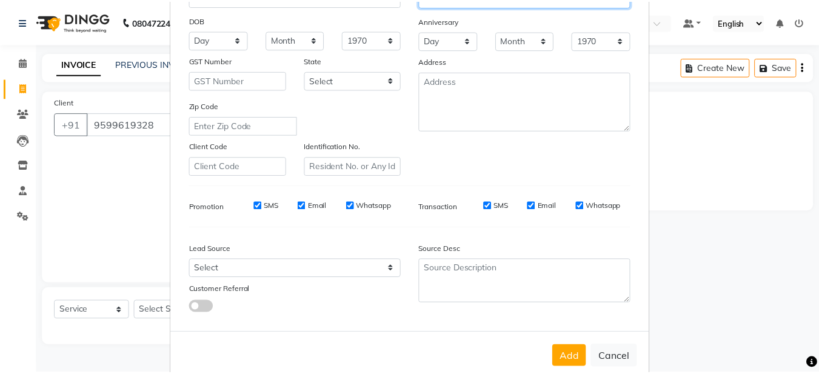
scroll to position [186, 0]
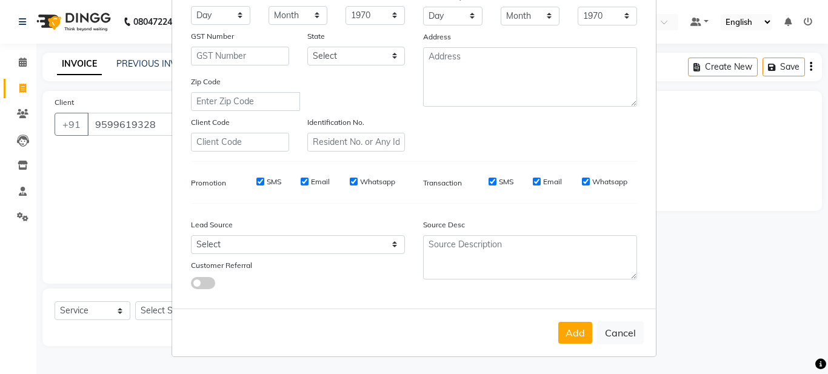
click at [571, 323] on button "Add" at bounding box center [576, 333] width 34 height 22
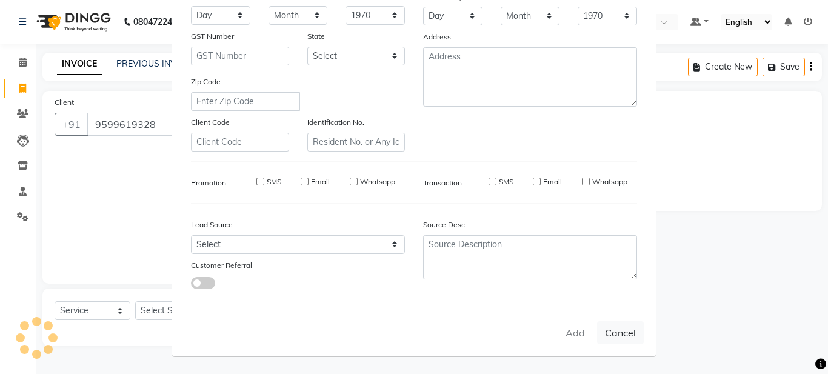
select select
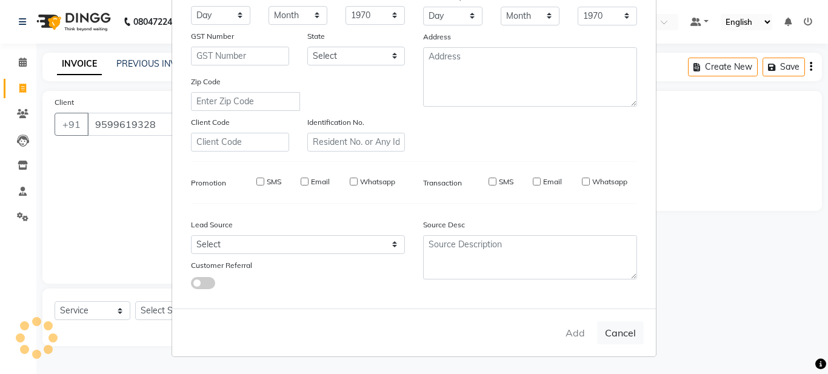
select select
checkbox input "false"
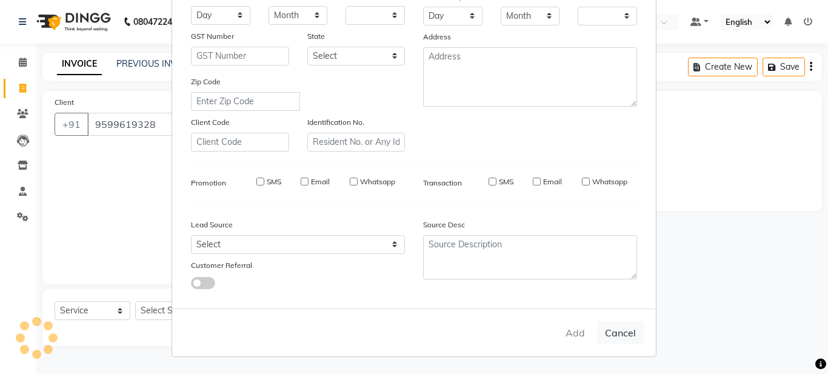
checkbox input "false"
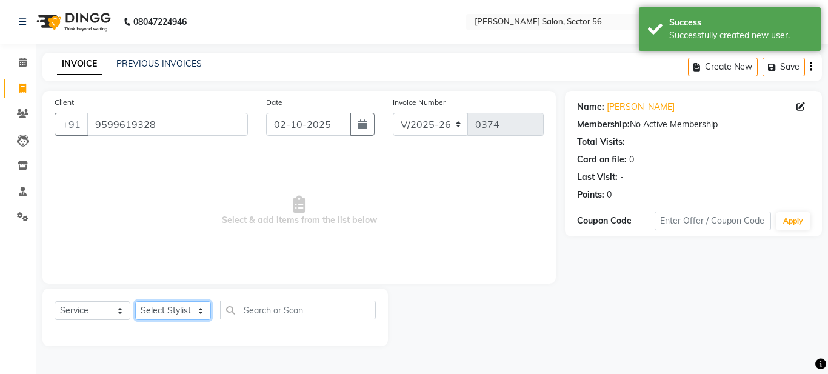
click at [190, 312] on select "Select Stylist Aadil Husain Joy Jyoty Mangal Mohamad Gulzar Neelam Pradeep Rosh…" at bounding box center [173, 310] width 76 height 19
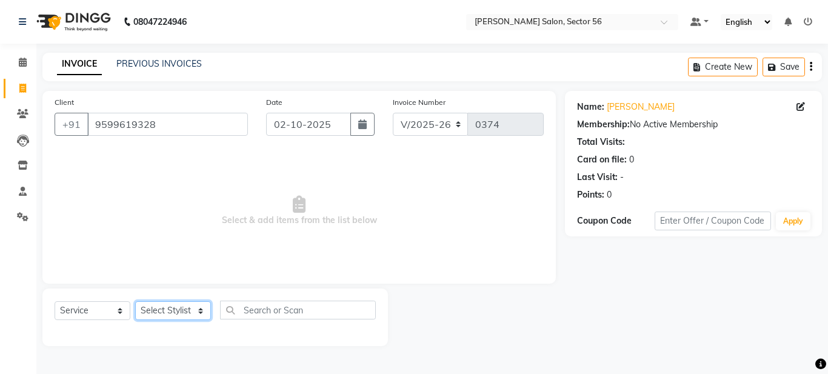
select select "91977"
click at [135, 301] on select "Select Stylist Aadil Husain Joy Jyoty Mangal Mohamad Gulzar Neelam Pradeep Rosh…" at bounding box center [173, 310] width 76 height 19
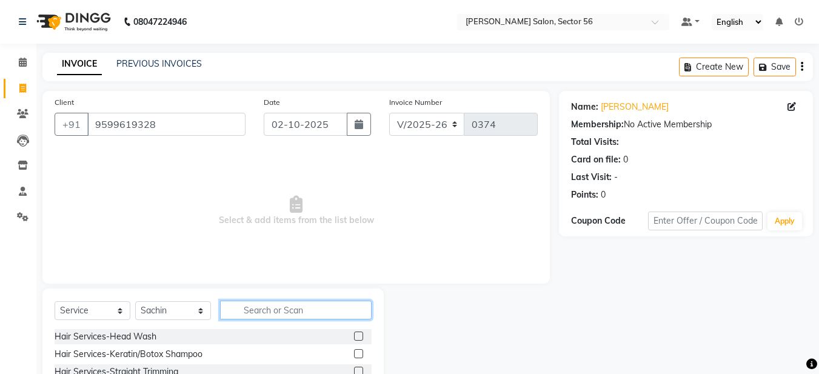
click at [250, 315] on input "text" at bounding box center [296, 310] width 152 height 19
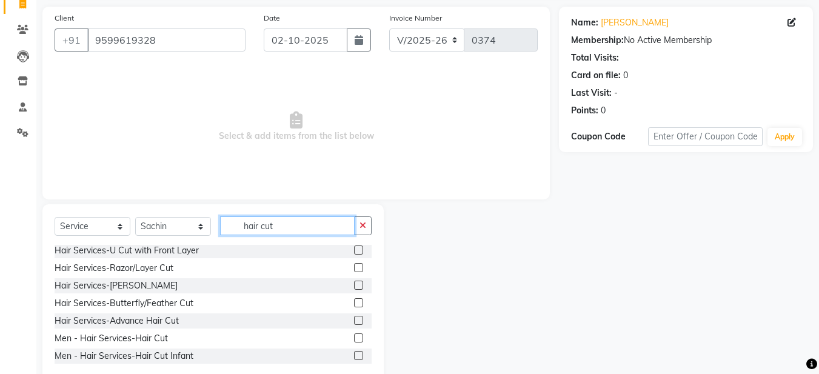
scroll to position [112, 0]
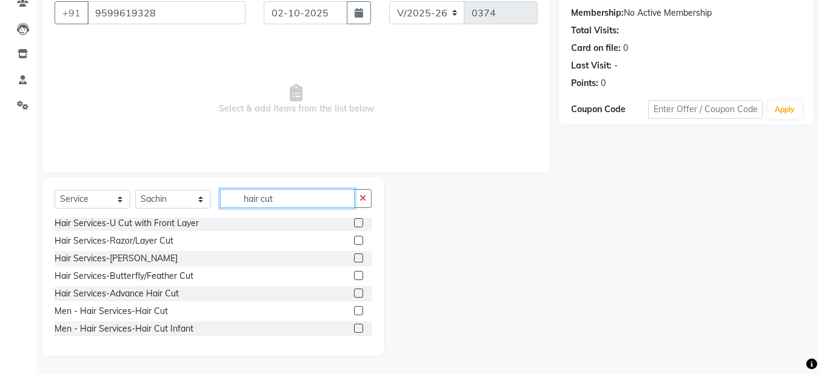
type input "hair cut"
click at [344, 310] on div "Men - Hair Services-Hair Cut" at bounding box center [213, 311] width 317 height 15
click at [354, 309] on label at bounding box center [358, 310] width 9 height 9
click at [354, 309] on input "checkbox" at bounding box center [358, 311] width 8 height 8
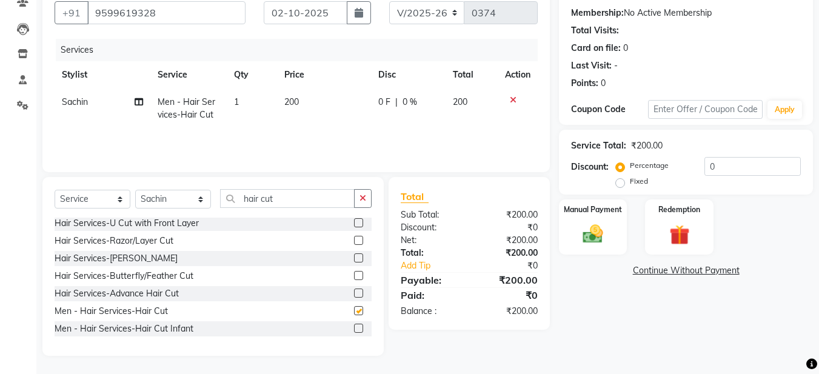
checkbox input "false"
click at [359, 198] on button "button" at bounding box center [363, 198] width 18 height 19
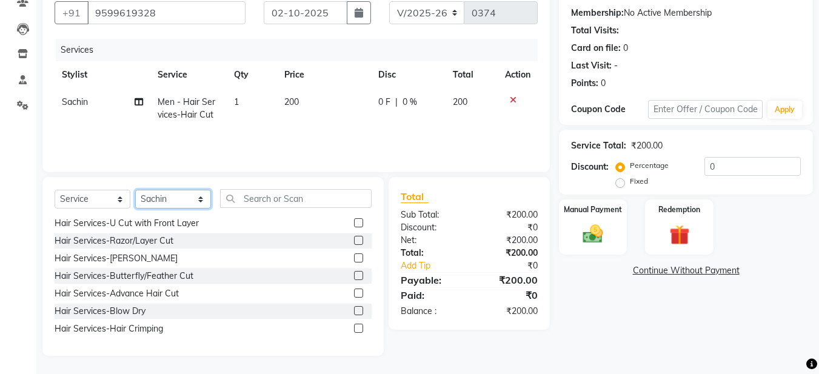
click at [198, 192] on select "Select Stylist Aadil Husain Joy Jyoty Mangal Mohamad Gulzar Neelam Pradeep Rosh…" at bounding box center [173, 199] width 76 height 19
select select "91304"
click at [135, 190] on select "Select Stylist Aadil Husain Joy Jyoty Mangal Mohamad Gulzar Neelam Pradeep Rosh…" at bounding box center [173, 199] width 76 height 19
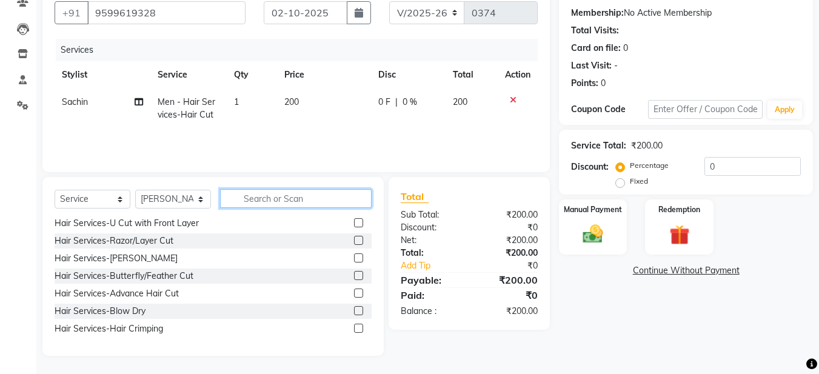
click at [252, 196] on input "text" at bounding box center [296, 198] width 152 height 19
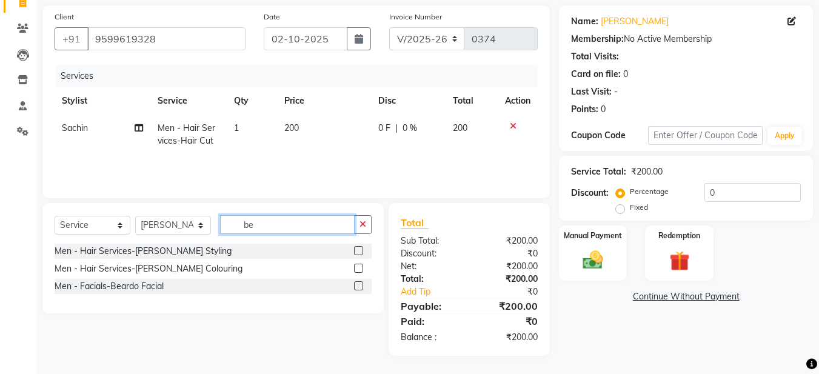
scroll to position [86, 0]
type input "bear"
click at [357, 245] on div at bounding box center [363, 251] width 18 height 15
click at [358, 247] on label at bounding box center [358, 250] width 9 height 9
click at [358, 247] on input "checkbox" at bounding box center [358, 251] width 8 height 8
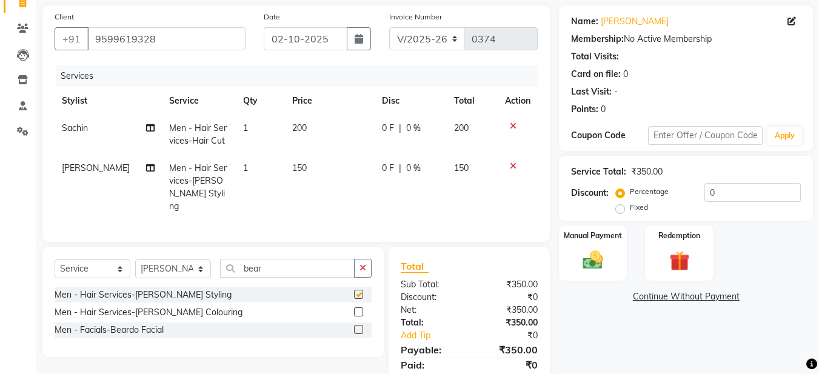
checkbox input "false"
click at [283, 260] on input "bear" at bounding box center [287, 268] width 135 height 19
type input "b"
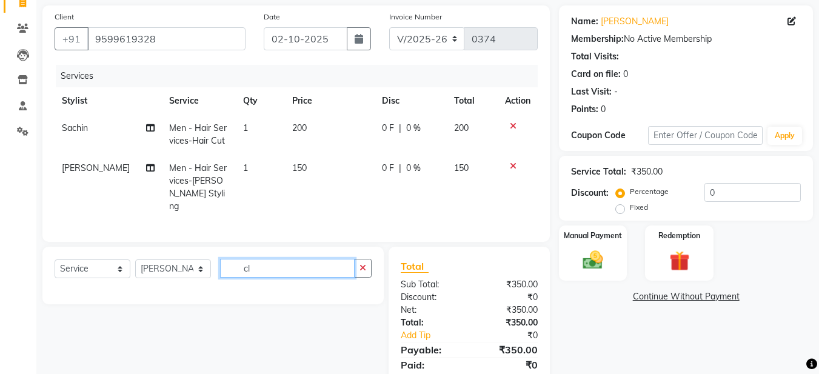
type input "c"
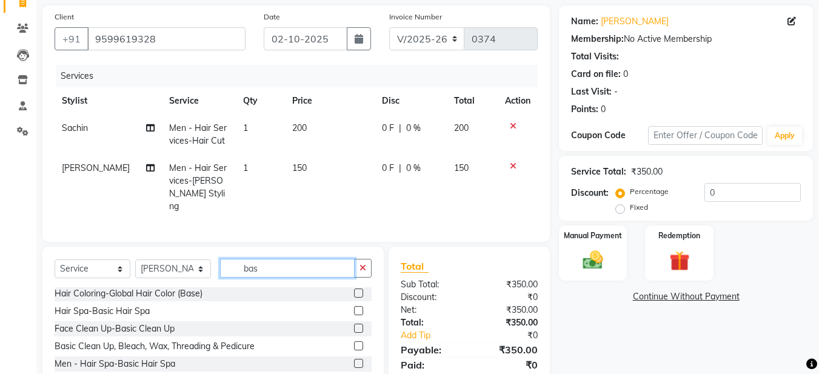
scroll to position [0, 0]
type input "bas"
click at [354, 325] on label at bounding box center [358, 329] width 9 height 9
click at [354, 326] on input "checkbox" at bounding box center [358, 330] width 8 height 8
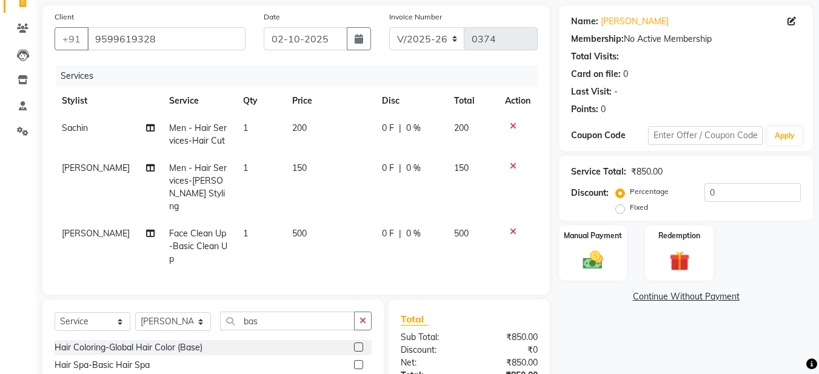
checkbox input "false"
click at [292, 228] on span "500" at bounding box center [299, 233] width 15 height 11
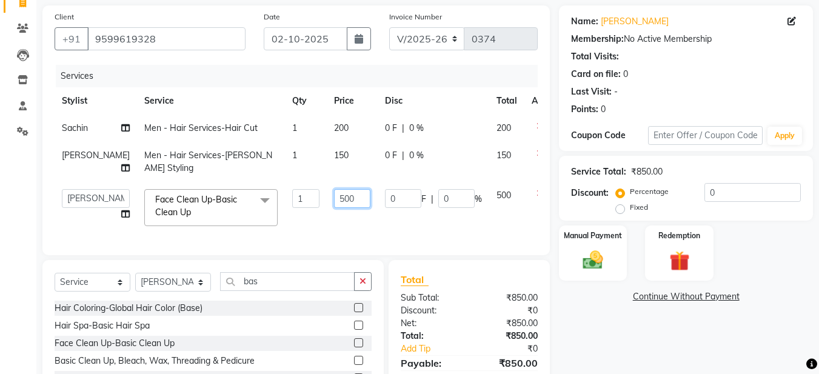
click at [334, 208] on input "500" at bounding box center [352, 198] width 36 height 19
type input "600"
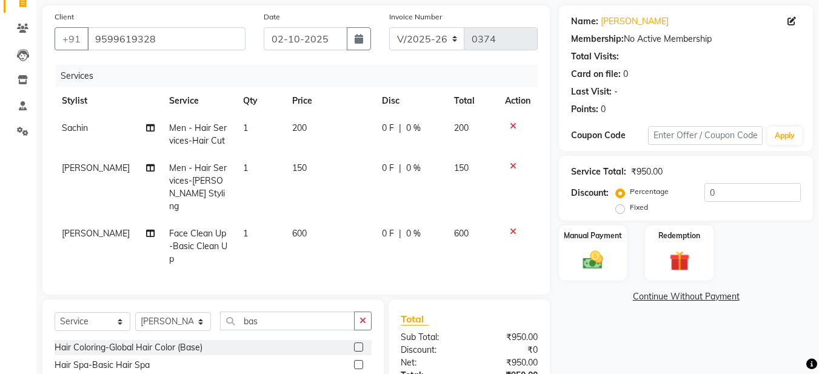
click at [442, 243] on td "0 F | 0 %" at bounding box center [411, 246] width 72 height 53
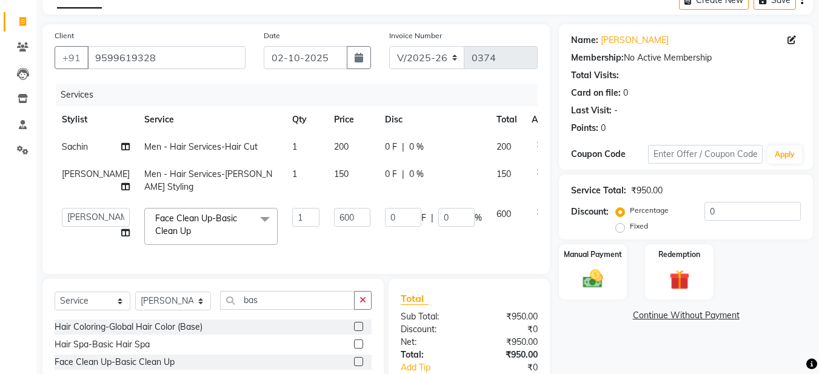
scroll to position [25, 0]
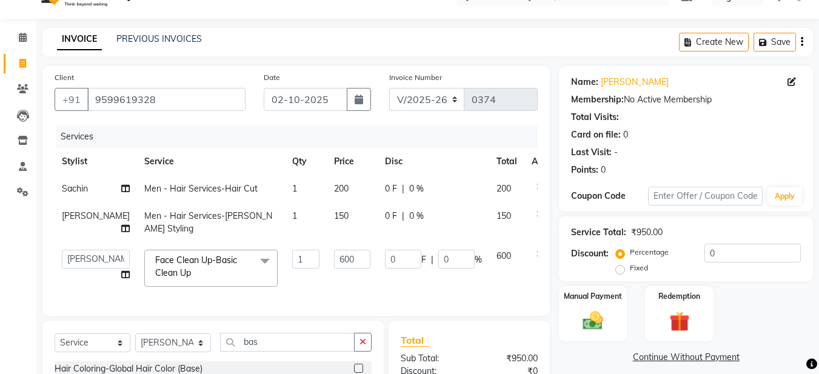
click at [385, 185] on span "0 F" at bounding box center [391, 189] width 12 height 13
select select "91977"
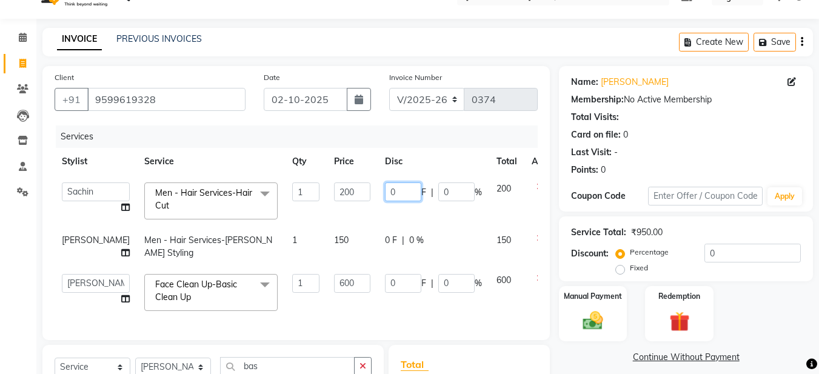
click at [385, 189] on input "0" at bounding box center [403, 192] width 36 height 19
type input "50"
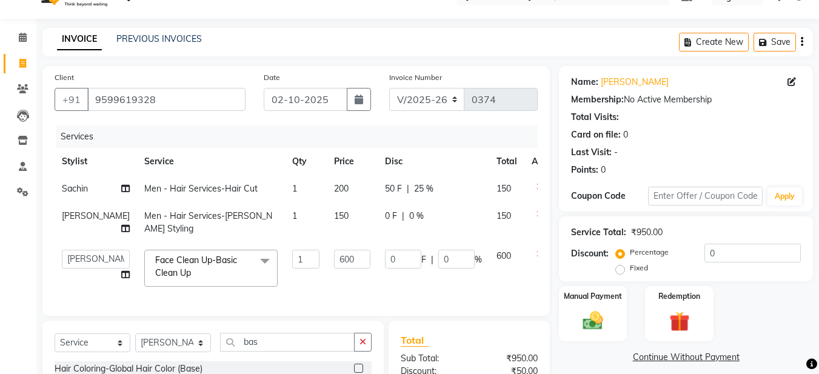
click at [489, 294] on td "600" at bounding box center [506, 269] width 35 height 52
click at [385, 269] on input "0" at bounding box center [403, 259] width 36 height 19
type input "100"
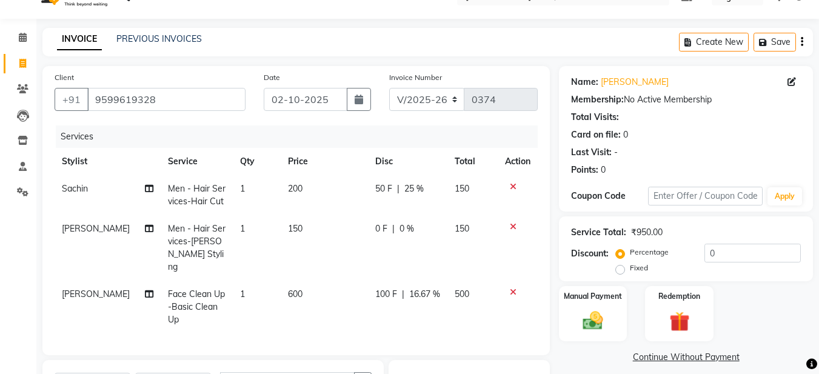
click at [502, 306] on td at bounding box center [518, 307] width 40 height 53
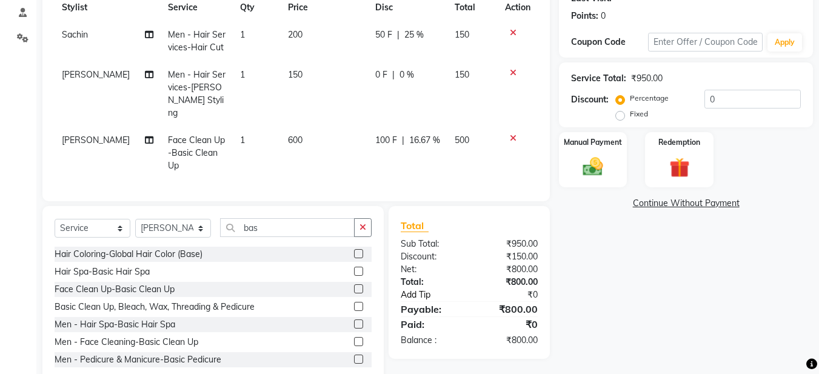
scroll to position [204, 0]
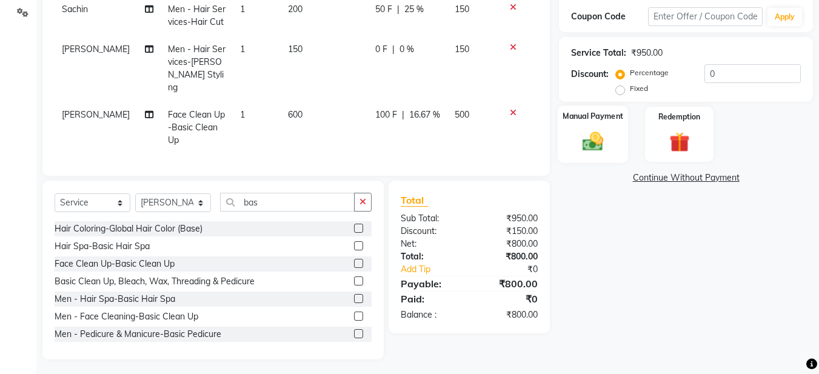
click at [594, 141] on img at bounding box center [593, 141] width 34 height 24
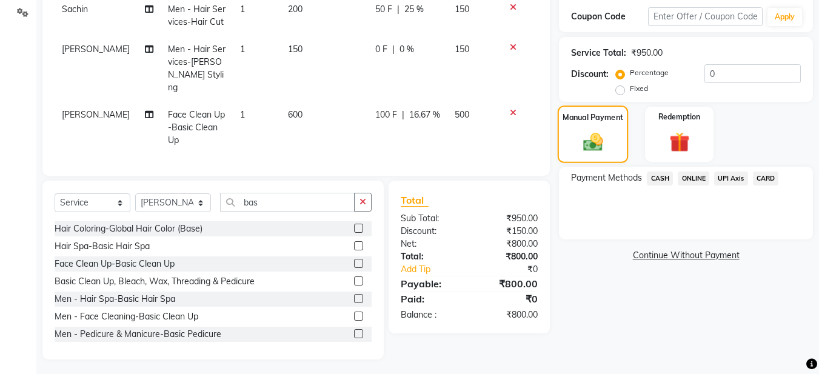
click at [590, 141] on img at bounding box center [593, 141] width 32 height 23
click at [694, 176] on span "ONLINE" at bounding box center [694, 179] width 32 height 14
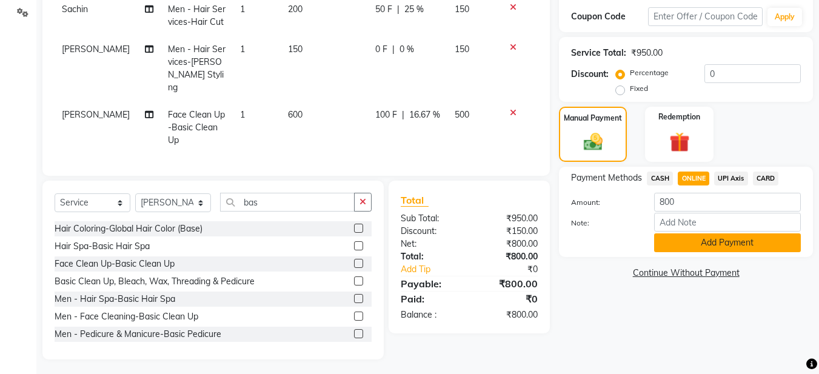
click at [708, 244] on button "Add Payment" at bounding box center [727, 242] width 147 height 19
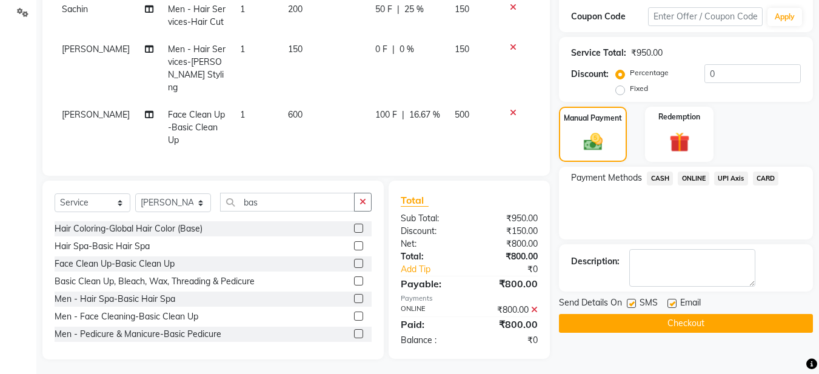
drag, startPoint x: 669, startPoint y: 300, endPoint x: 667, endPoint y: 306, distance: 6.5
click at [668, 305] on label at bounding box center [672, 303] width 9 height 9
click at [668, 305] on input "checkbox" at bounding box center [672, 304] width 8 height 8
checkbox input "false"
click at [690, 322] on button "Checkout" at bounding box center [686, 323] width 254 height 19
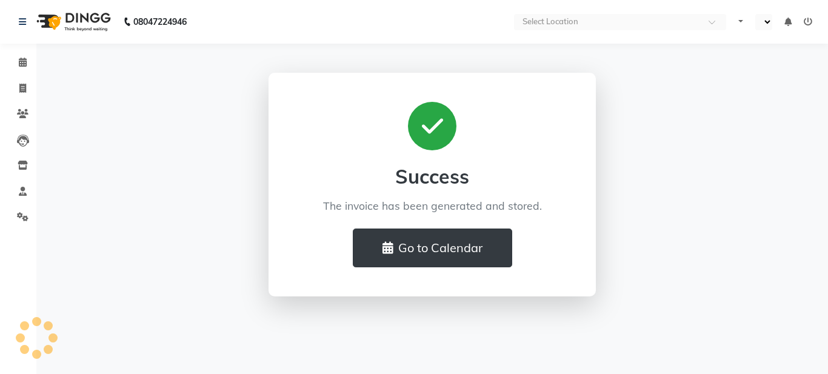
select select "en"
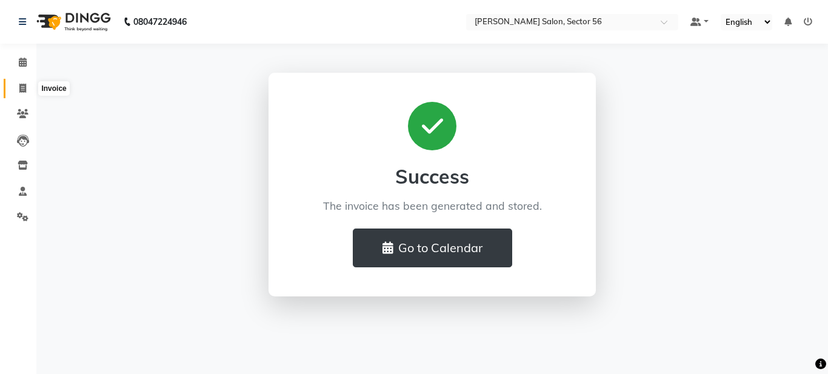
click at [22, 89] on icon at bounding box center [22, 88] width 7 height 9
click at [21, 89] on icon at bounding box center [22, 88] width 7 height 9
select select "service"
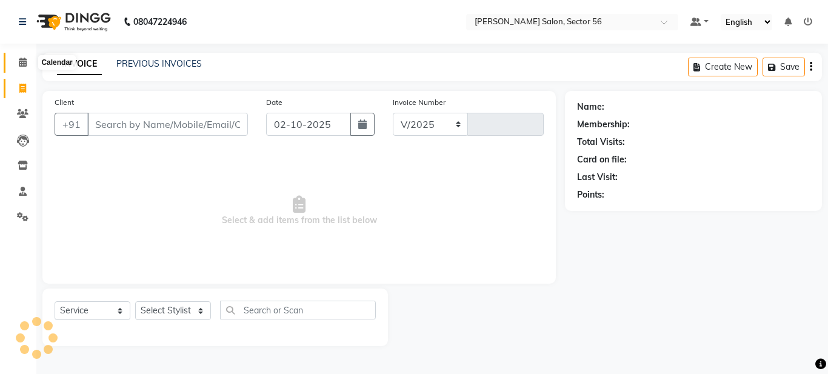
select select "9000"
type input "0375"
click at [151, 58] on link "PREVIOUS INVOICES" at bounding box center [159, 63] width 86 height 11
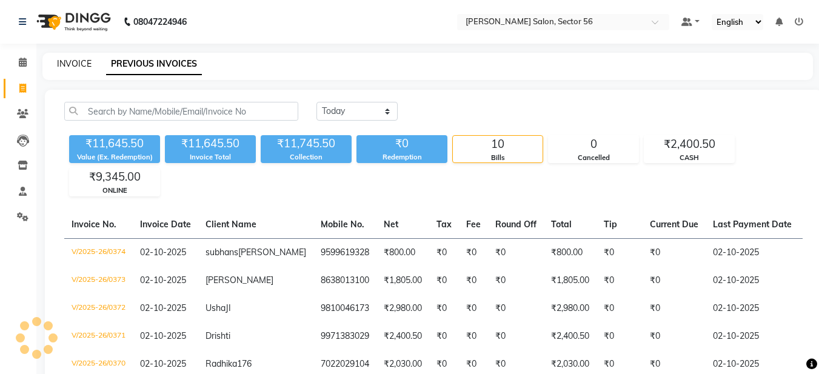
click at [75, 60] on link "INVOICE" at bounding box center [74, 63] width 35 height 11
select select "service"
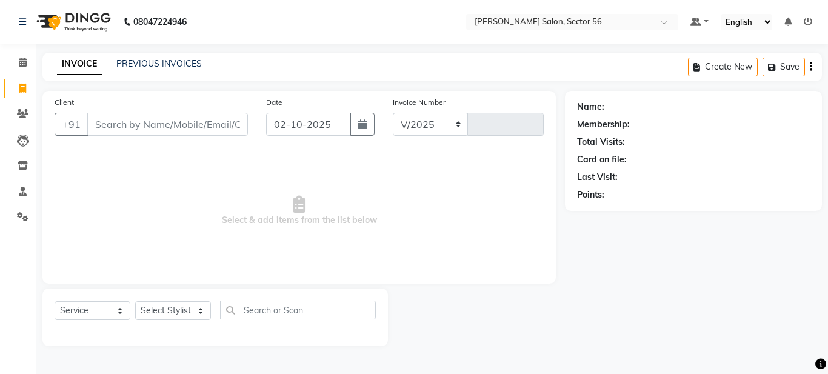
select select "9000"
type input "0375"
click at [158, 66] on link "PREVIOUS INVOICES" at bounding box center [159, 63] width 86 height 11
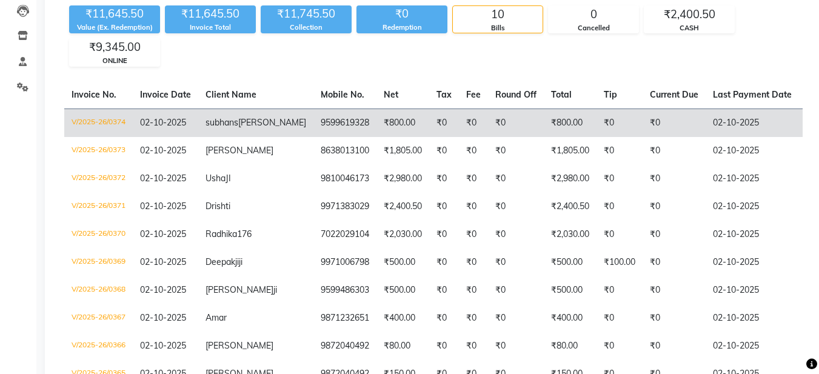
scroll to position [1, 0]
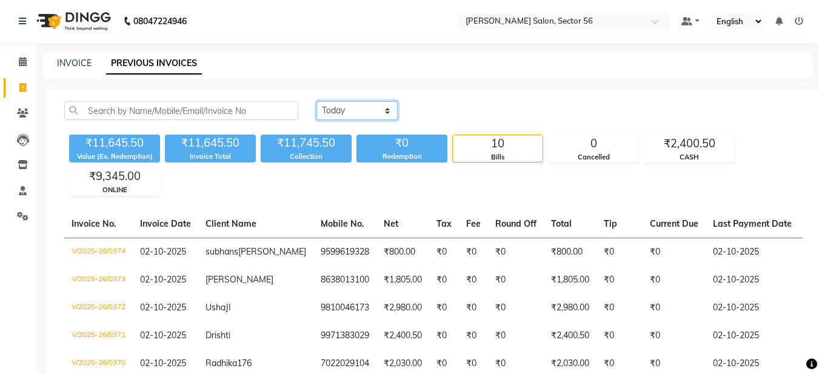
click at [364, 113] on select "[DATE] [DATE] Custom Range" at bounding box center [357, 110] width 81 height 19
select select "range"
click at [317, 101] on select "[DATE] [DATE] Custom Range" at bounding box center [357, 110] width 81 height 19
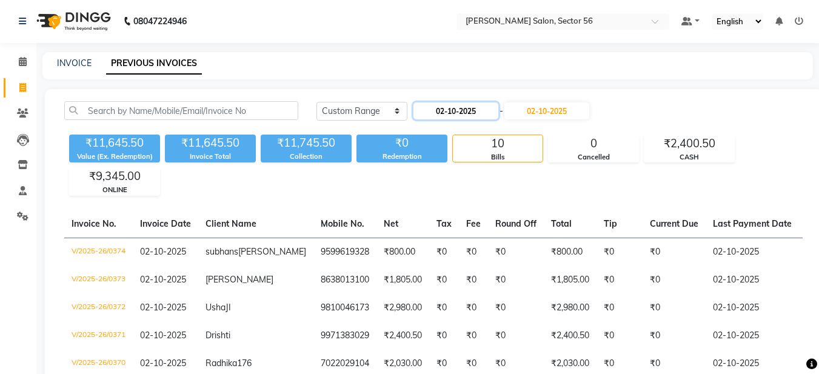
click at [477, 108] on input "02-10-2025" at bounding box center [456, 110] width 85 height 17
select select "10"
select select "2025"
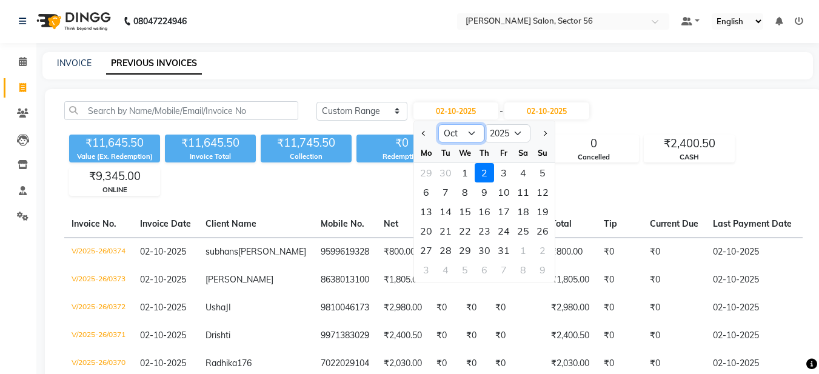
click at [467, 132] on select "Jan Feb Mar Apr May Jun [DATE] Aug Sep Oct Nov Dec" at bounding box center [461, 133] width 46 height 18
select select "9"
click at [438, 124] on select "Jan Feb Mar Apr May Jun [DATE] Aug Sep Oct Nov Dec" at bounding box center [461, 133] width 46 height 18
drag, startPoint x: 428, startPoint y: 173, endPoint x: 458, endPoint y: 158, distance: 33.9
click at [428, 173] on div "1" at bounding box center [426, 172] width 19 height 19
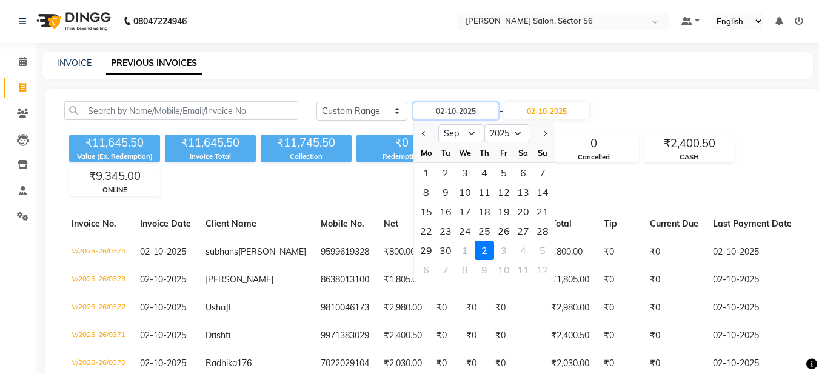
type input "01-09-2025"
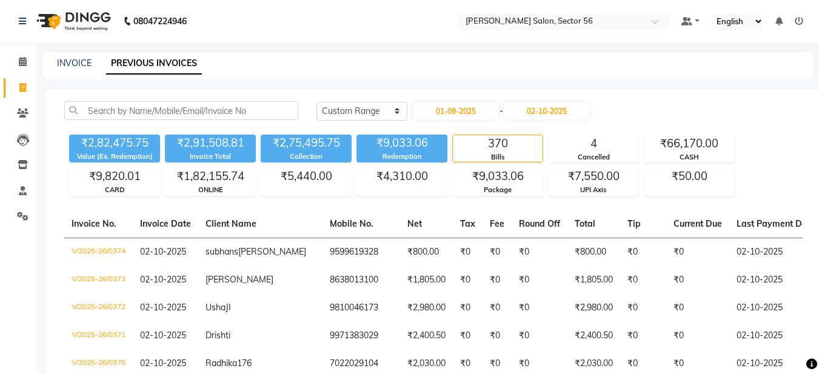
click at [799, 21] on icon at bounding box center [799, 21] width 8 height 8
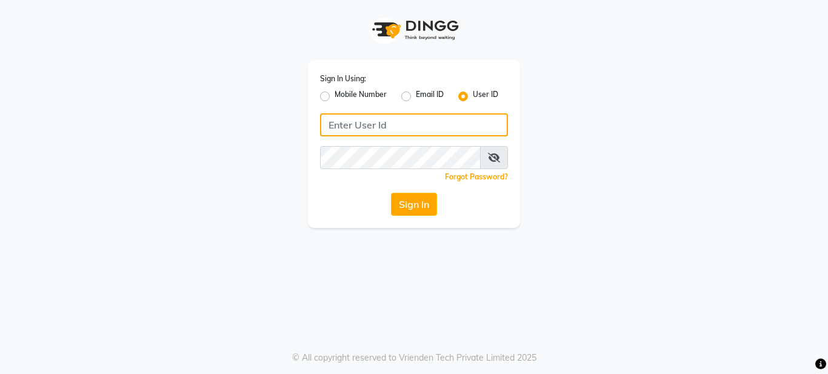
click at [398, 127] on input "Username" at bounding box center [414, 124] width 188 height 23
type input "kashishsalon"
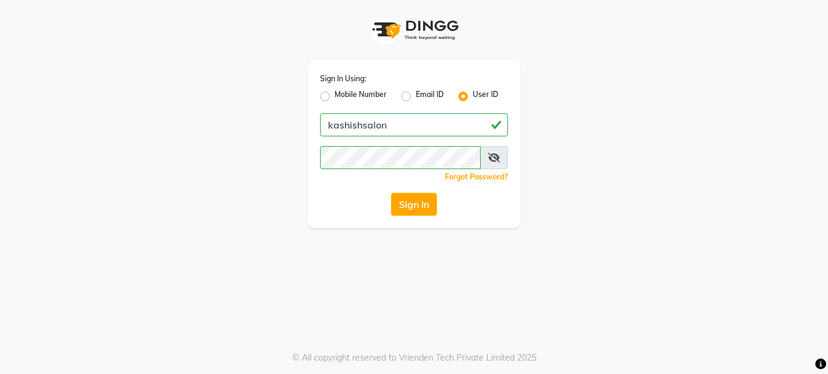
click at [430, 253] on div "Sign In Using: Mobile Number Email ID User ID kashishsalon Remember me Forgot P…" at bounding box center [414, 187] width 828 height 374
click at [411, 206] on button "Sign In" at bounding box center [414, 204] width 46 height 23
